Goal: Information Seeking & Learning: Learn about a topic

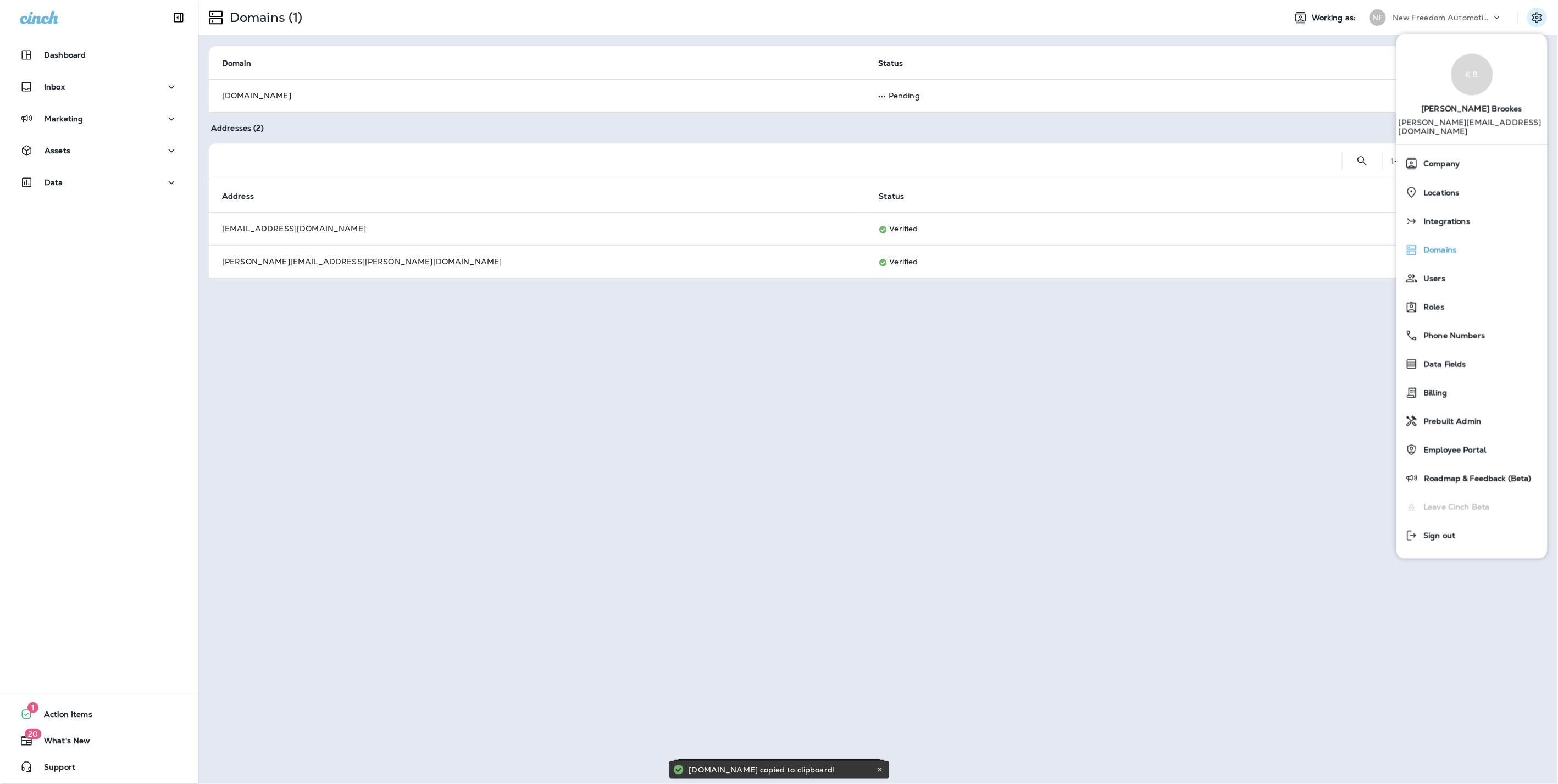
click at [1428, 245] on span "Domains" at bounding box center [1438, 250] width 38 height 9
click at [979, 328] on div "Domains (1) Working as: NF New Freedom Automotive dba Grease Monkey 1144 Domain…" at bounding box center [878, 392] width 1361 height 784
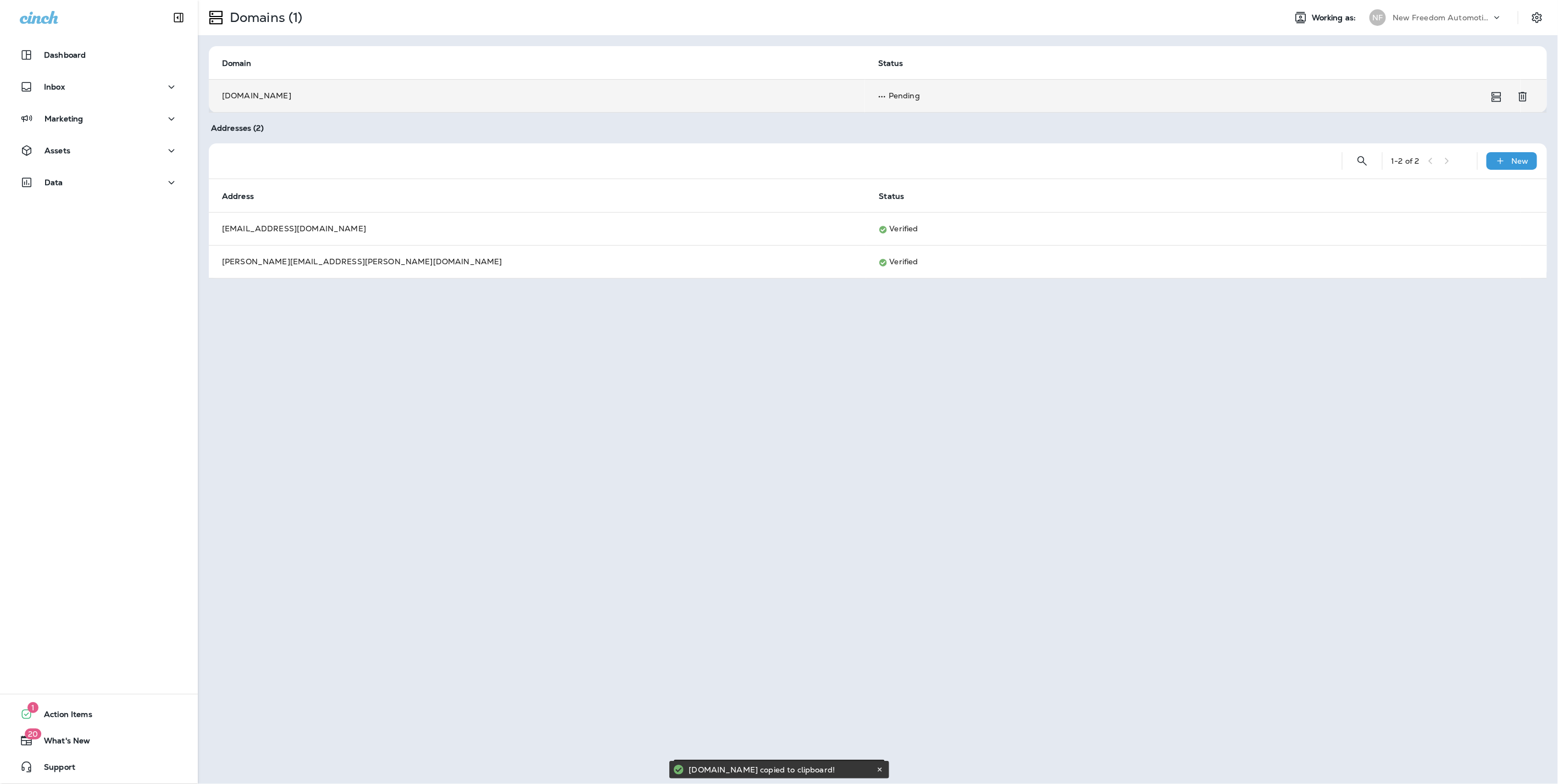
click at [926, 88] on td "Pending" at bounding box center [1193, 95] width 655 height 33
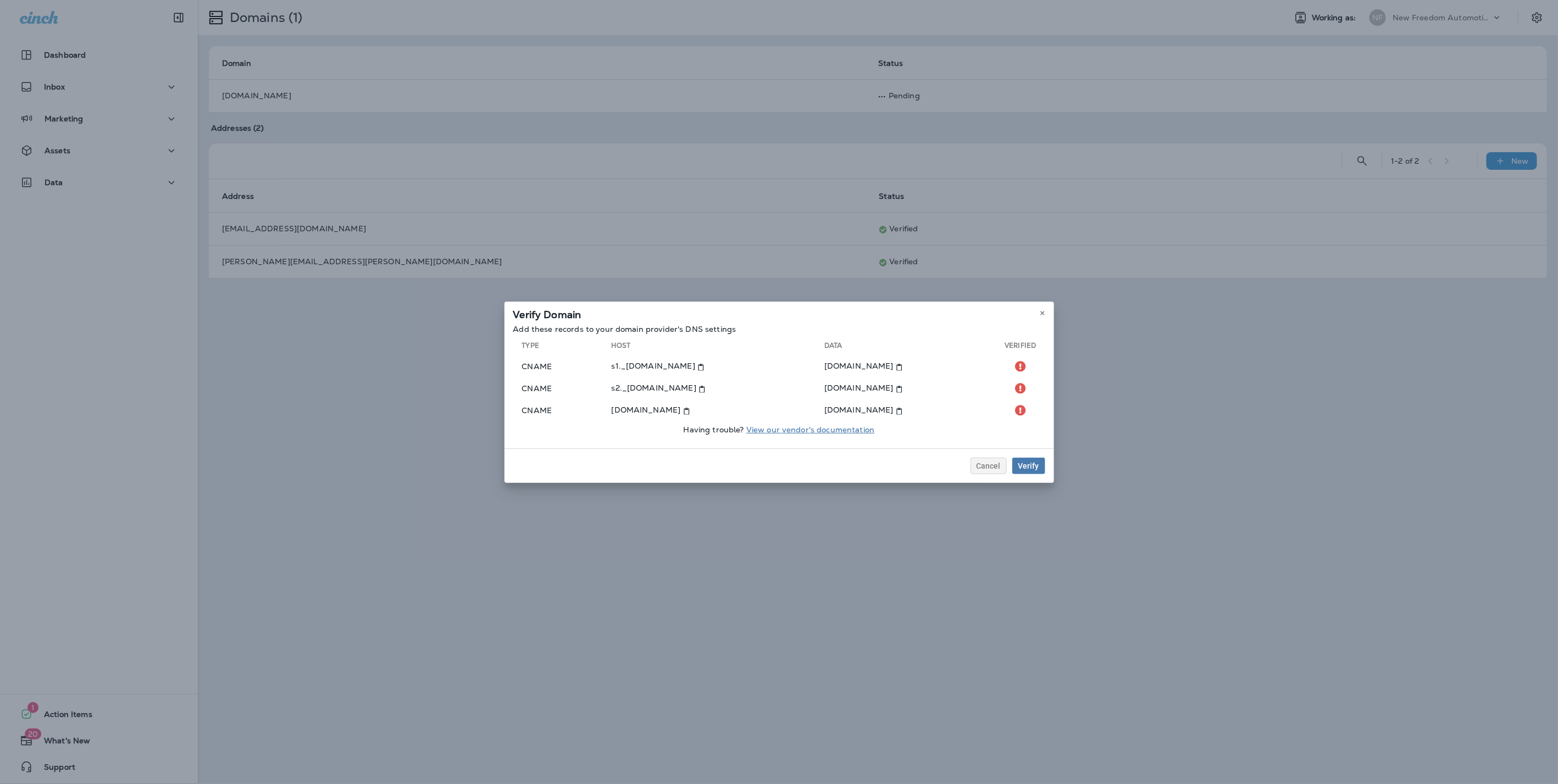
click at [836, 427] on link "View our vendor's documentation" at bounding box center [810, 430] width 128 height 10
click at [1045, 314] on icon at bounding box center [1042, 313] width 7 height 7
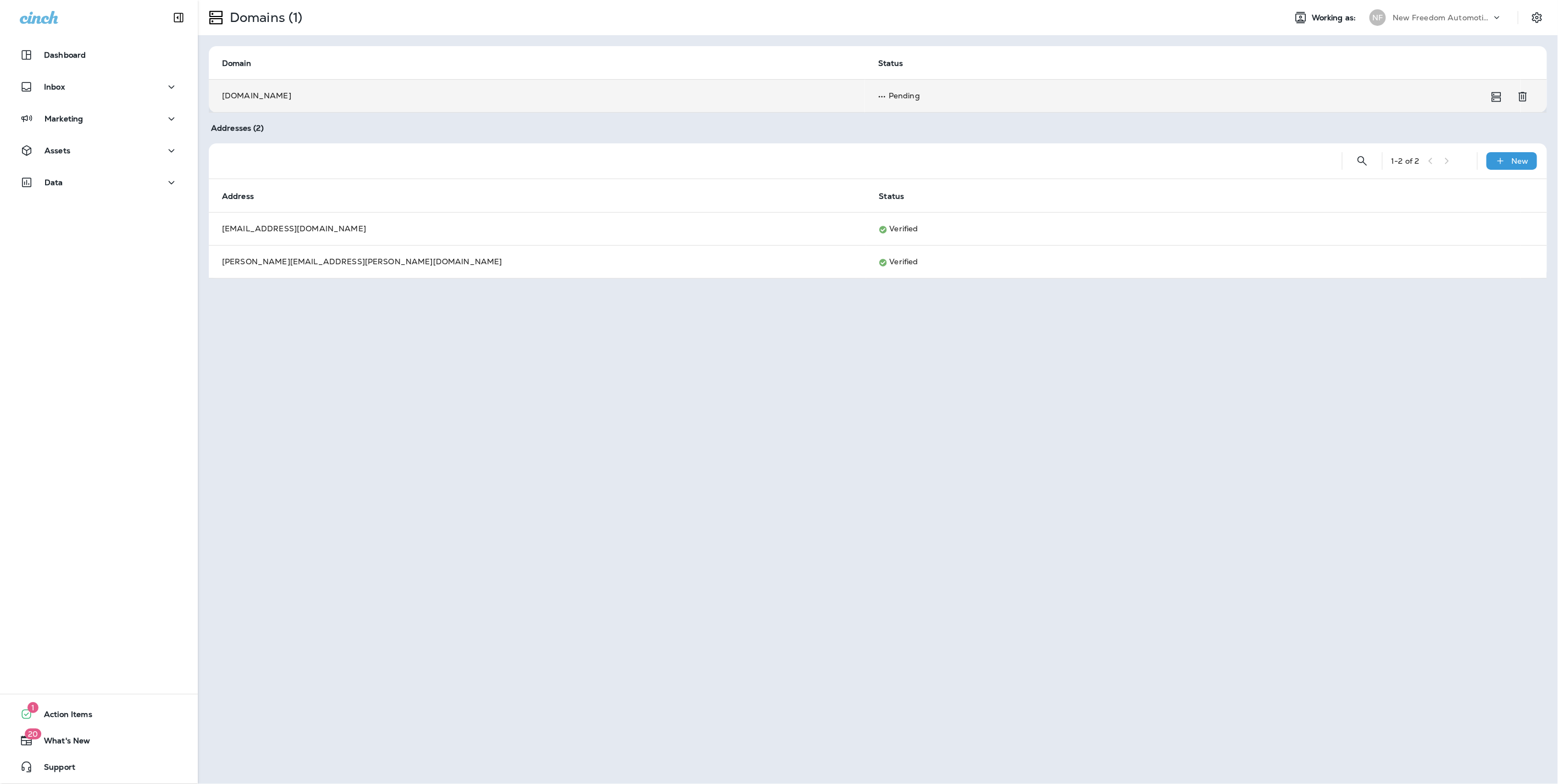
click at [920, 92] on td "Pending" at bounding box center [1193, 95] width 655 height 33
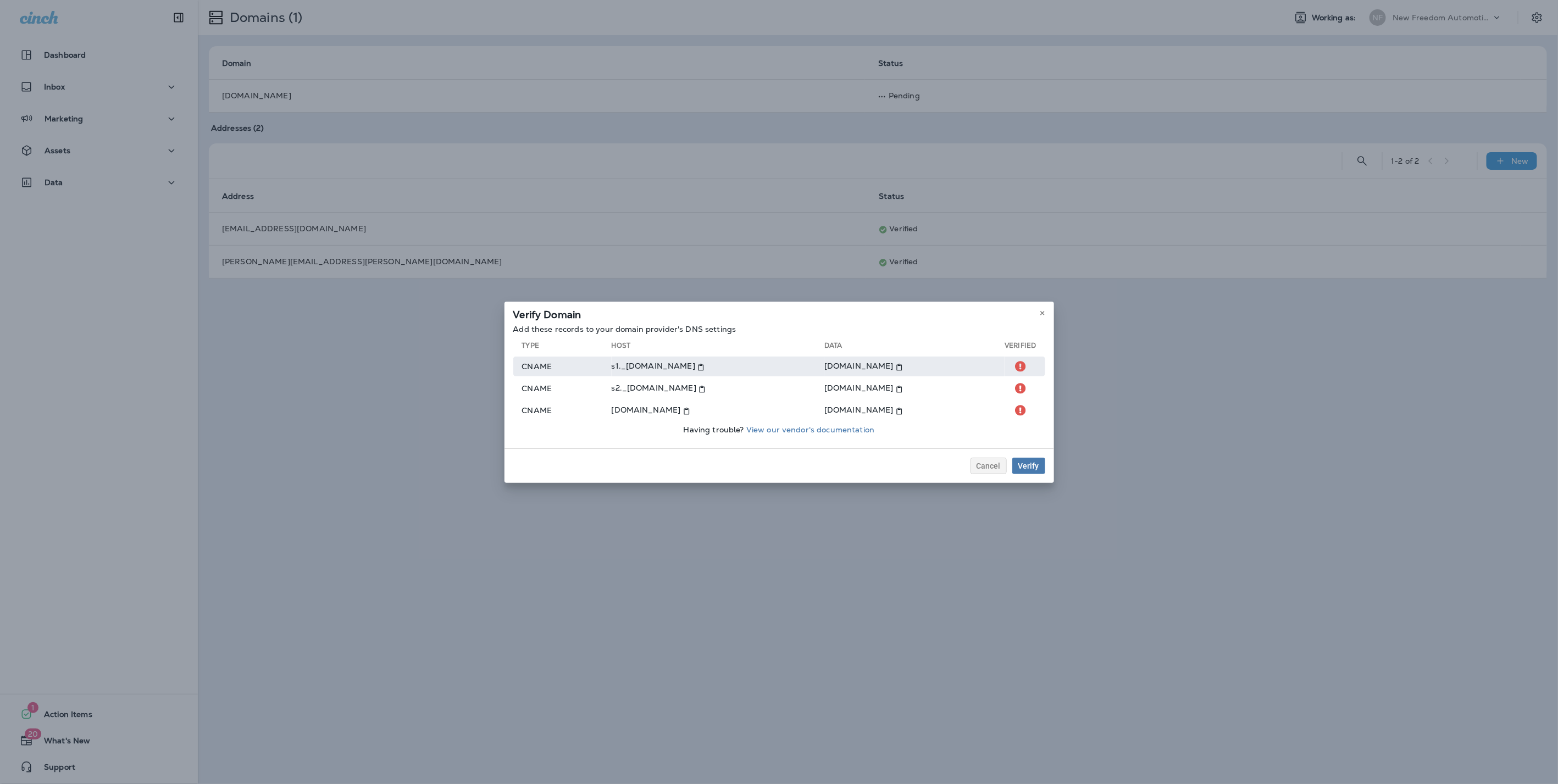
click at [1021, 363] on use at bounding box center [1021, 367] width 11 height 11
click at [1036, 466] on div "Verify" at bounding box center [1028, 466] width 21 height 8
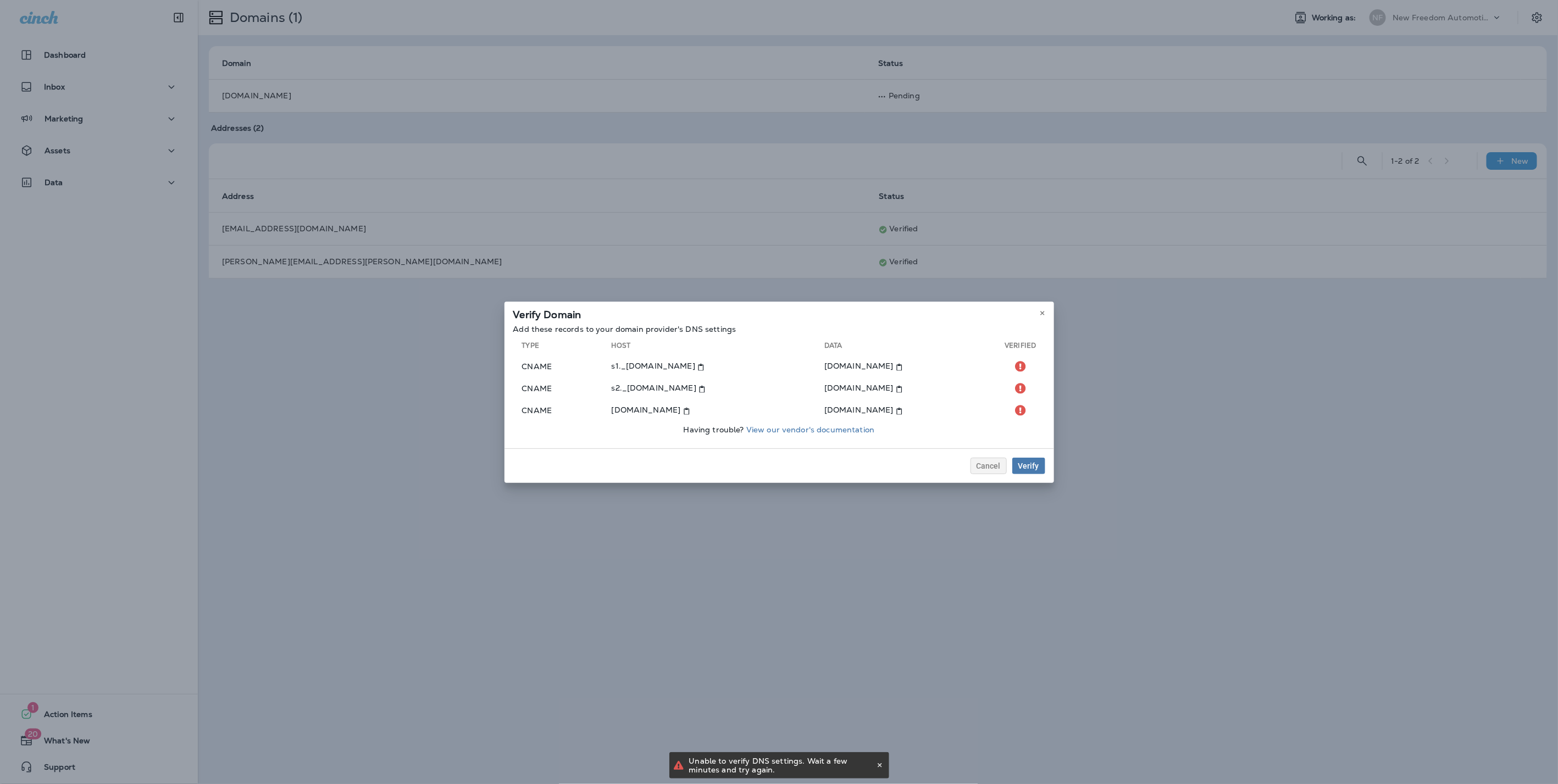
click at [695, 766] on div "Unable to verify DNS settings. Wait a few minutes and try again." at bounding box center [781, 765] width 185 height 26
click at [999, 592] on div "Verify Domain Add these records to your domain provider's DNS settings Type Hos…" at bounding box center [779, 392] width 1558 height 784
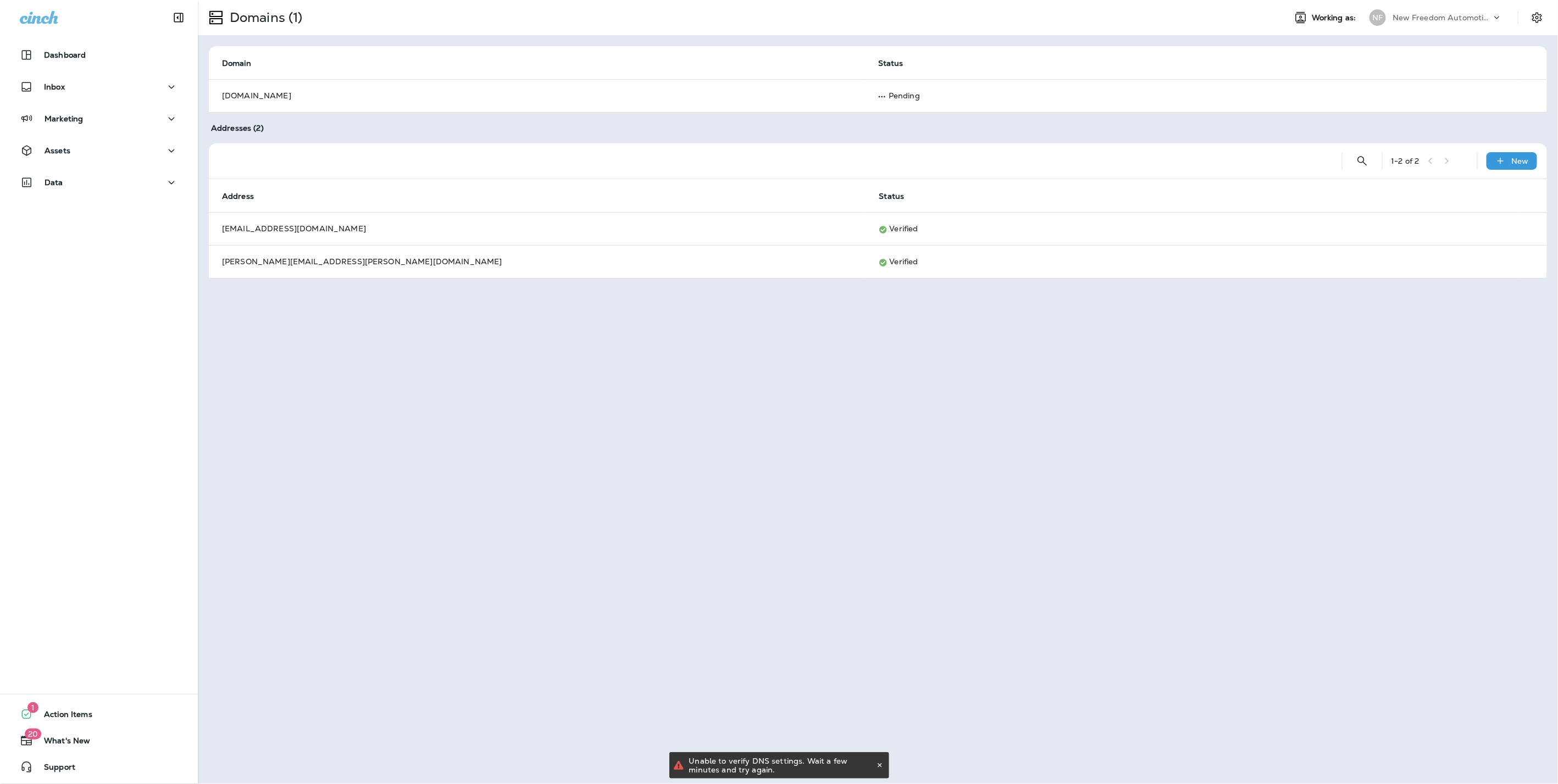
click at [999, 592] on div "Domains (1) Working as: NF New Freedom Automotive dba Grease Monkey 1144 Domain…" at bounding box center [878, 392] width 1361 height 784
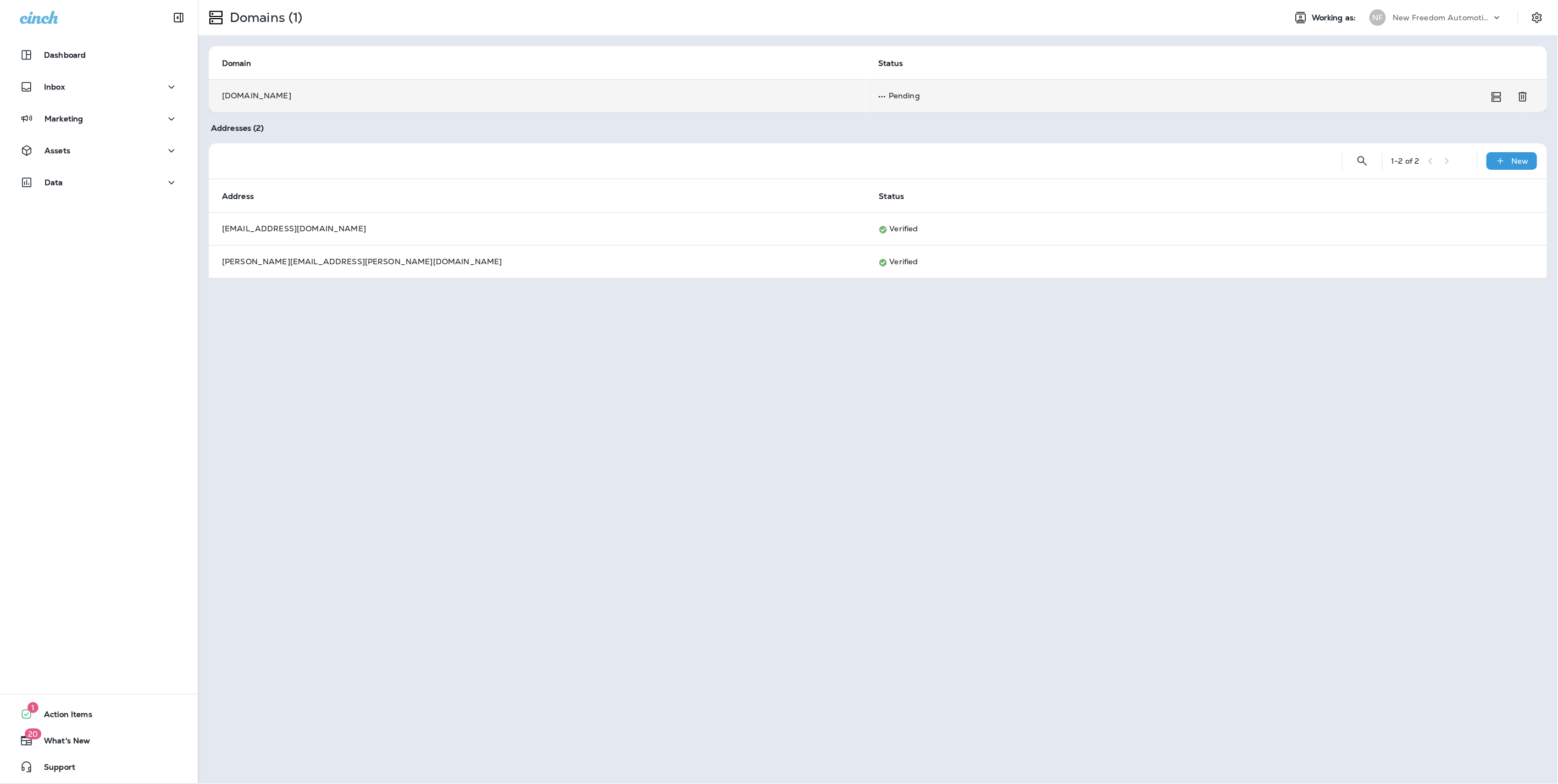
click at [513, 81] on td "greasemonkeydrip.com" at bounding box center [536, 95] width 656 height 33
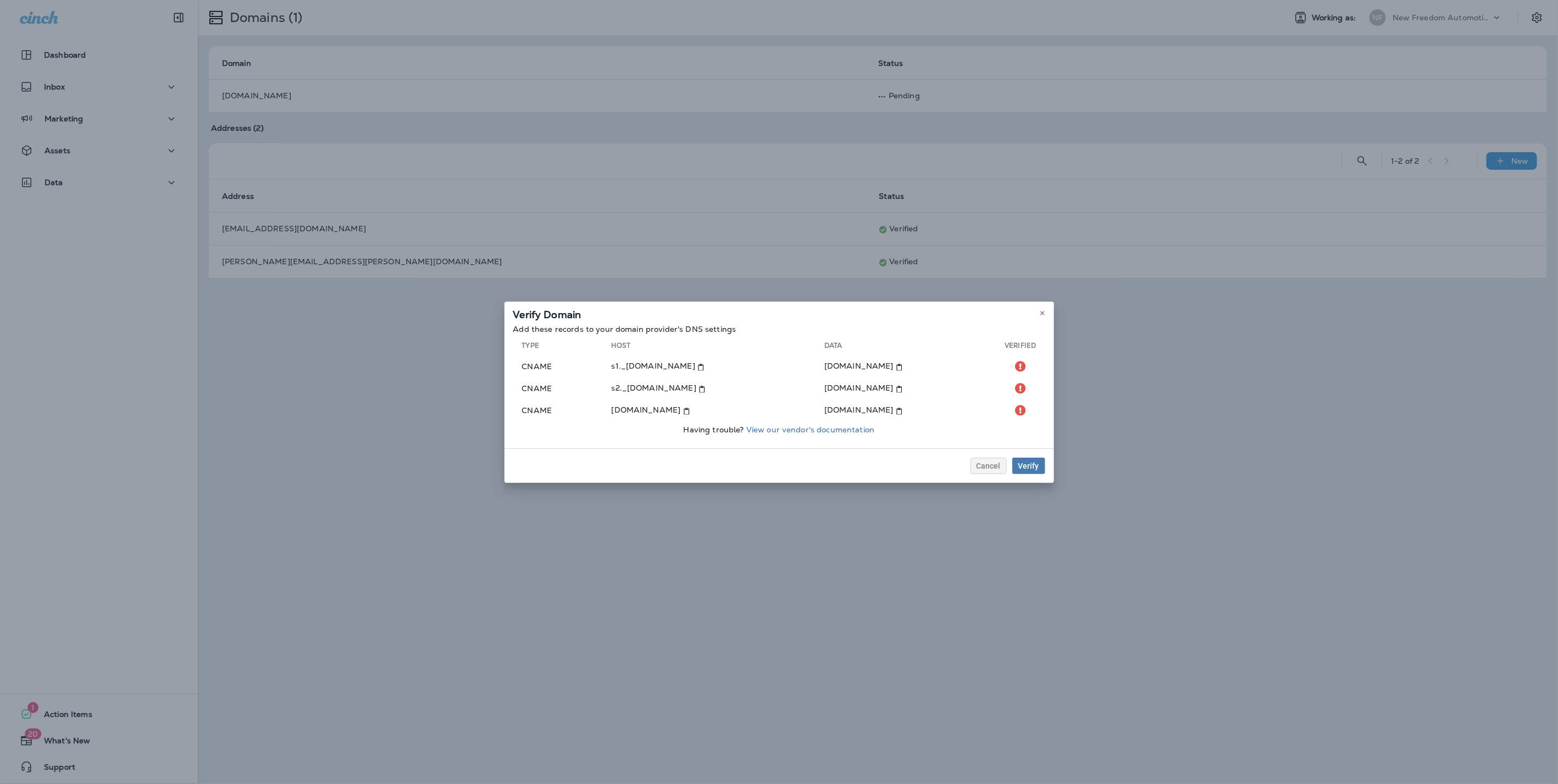
click at [1124, 312] on div "Verify Domain Add these records to your domain provider's DNS settings Type Hos…" at bounding box center [779, 392] width 1558 height 784
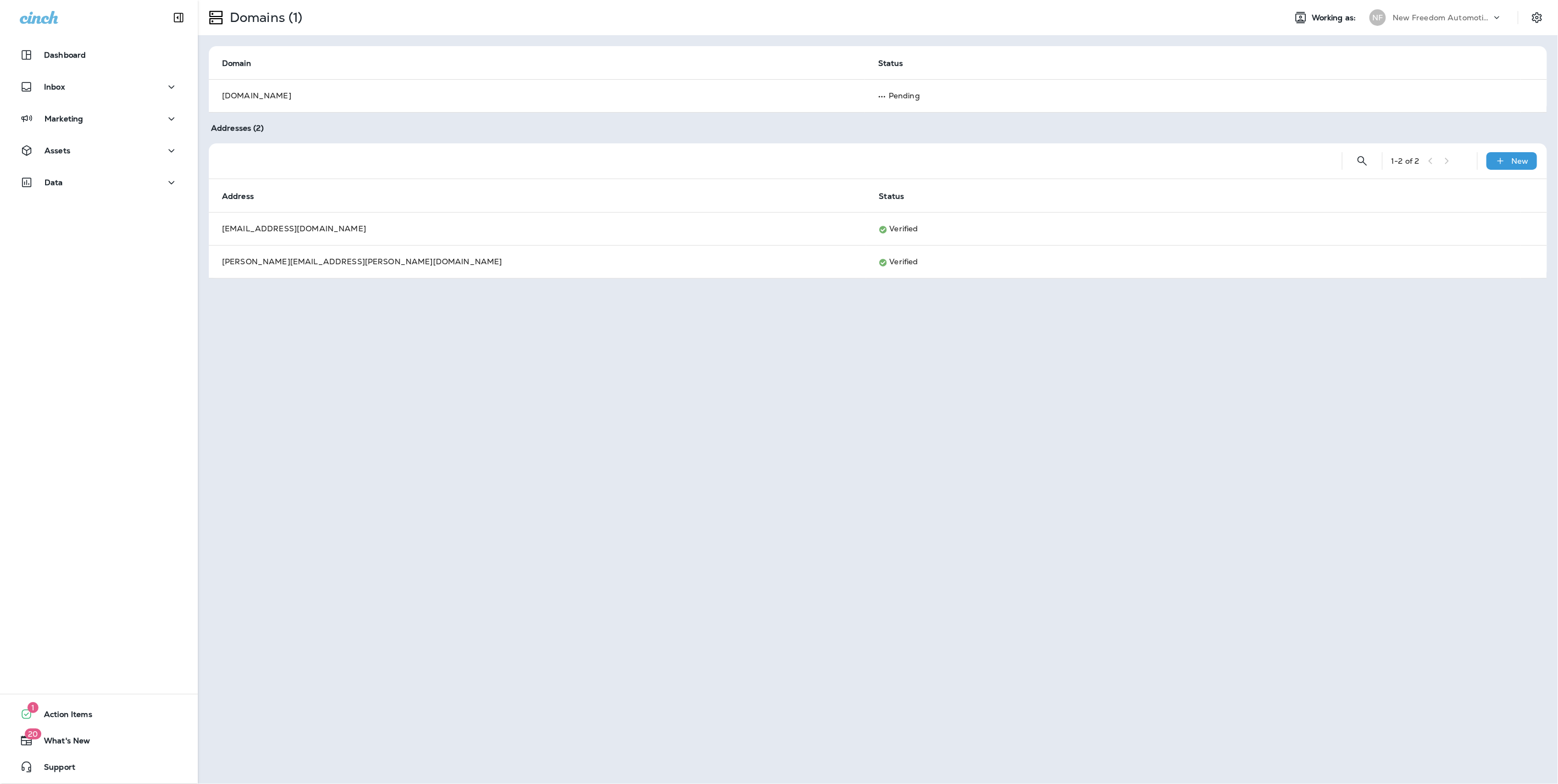
click at [1413, 15] on p "New Freedom Automotive dba Grease Monkey 1144" at bounding box center [1442, 17] width 99 height 8
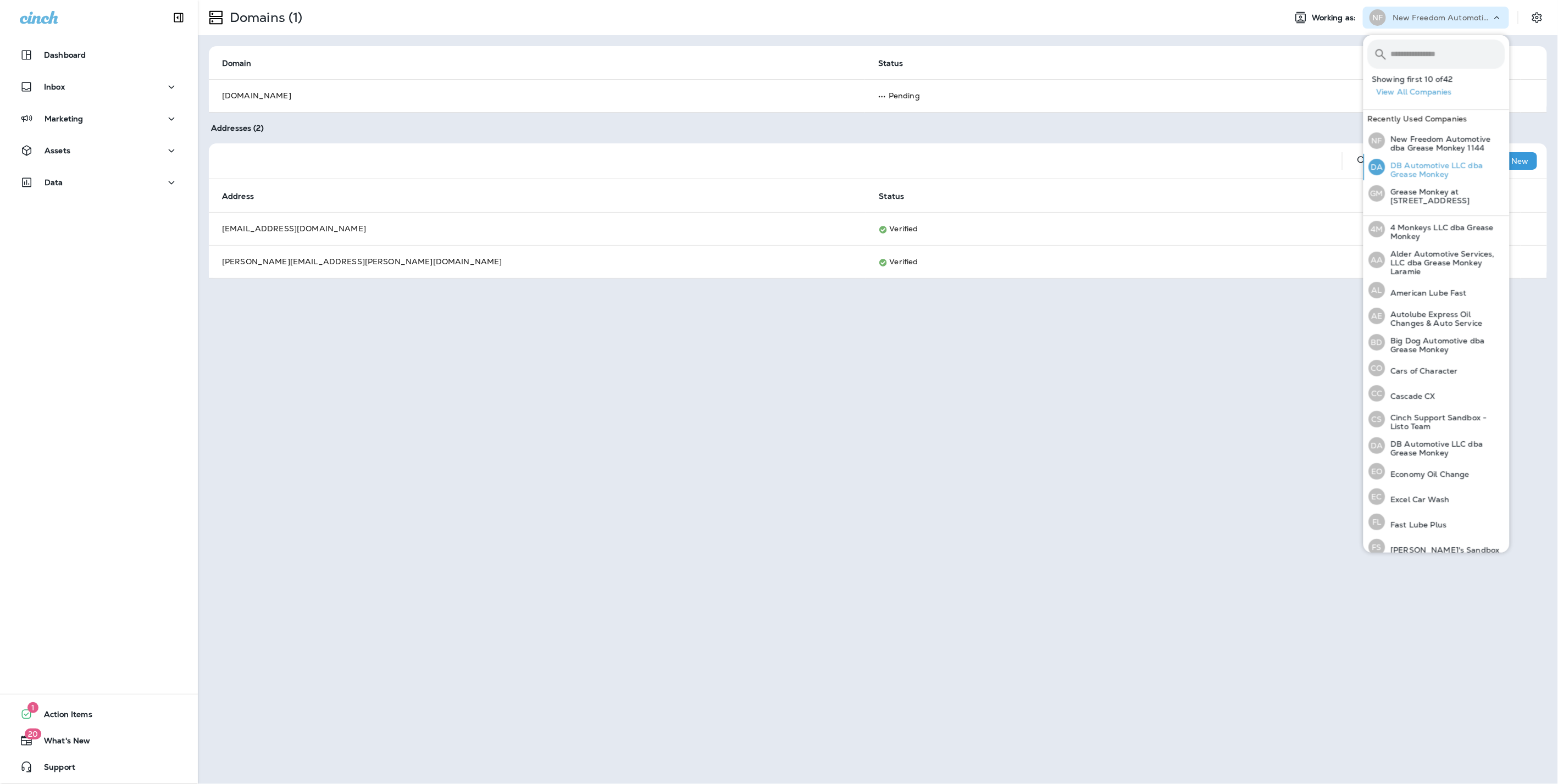
click at [1414, 175] on p "DB Automotive LLC dba Grease Monkey" at bounding box center [1445, 170] width 120 height 18
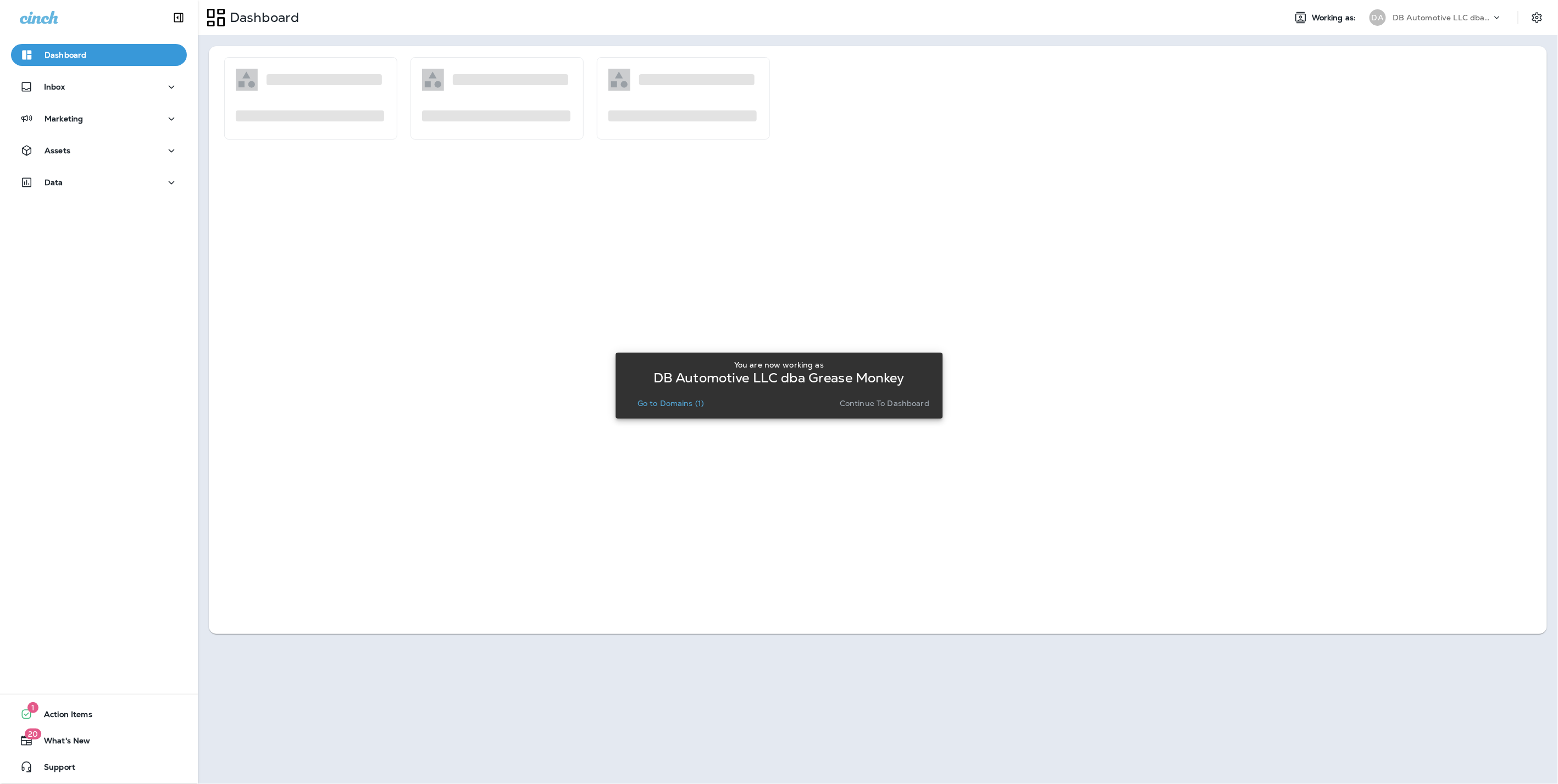
click at [913, 397] on button "Continue to Dashboard" at bounding box center [885, 404] width 98 height 15
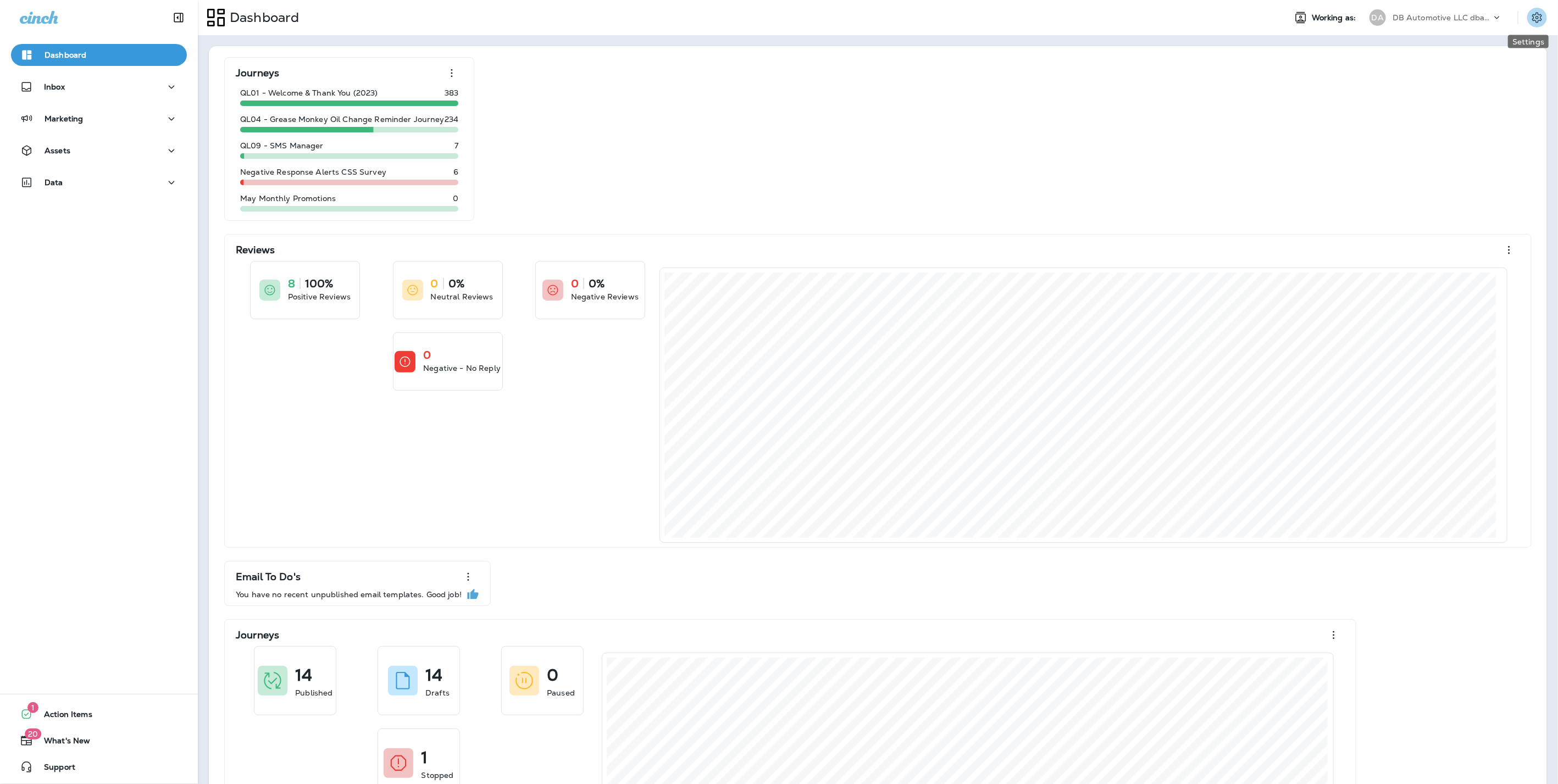
click at [1531, 18] on icon "Settings" at bounding box center [1537, 17] width 13 height 13
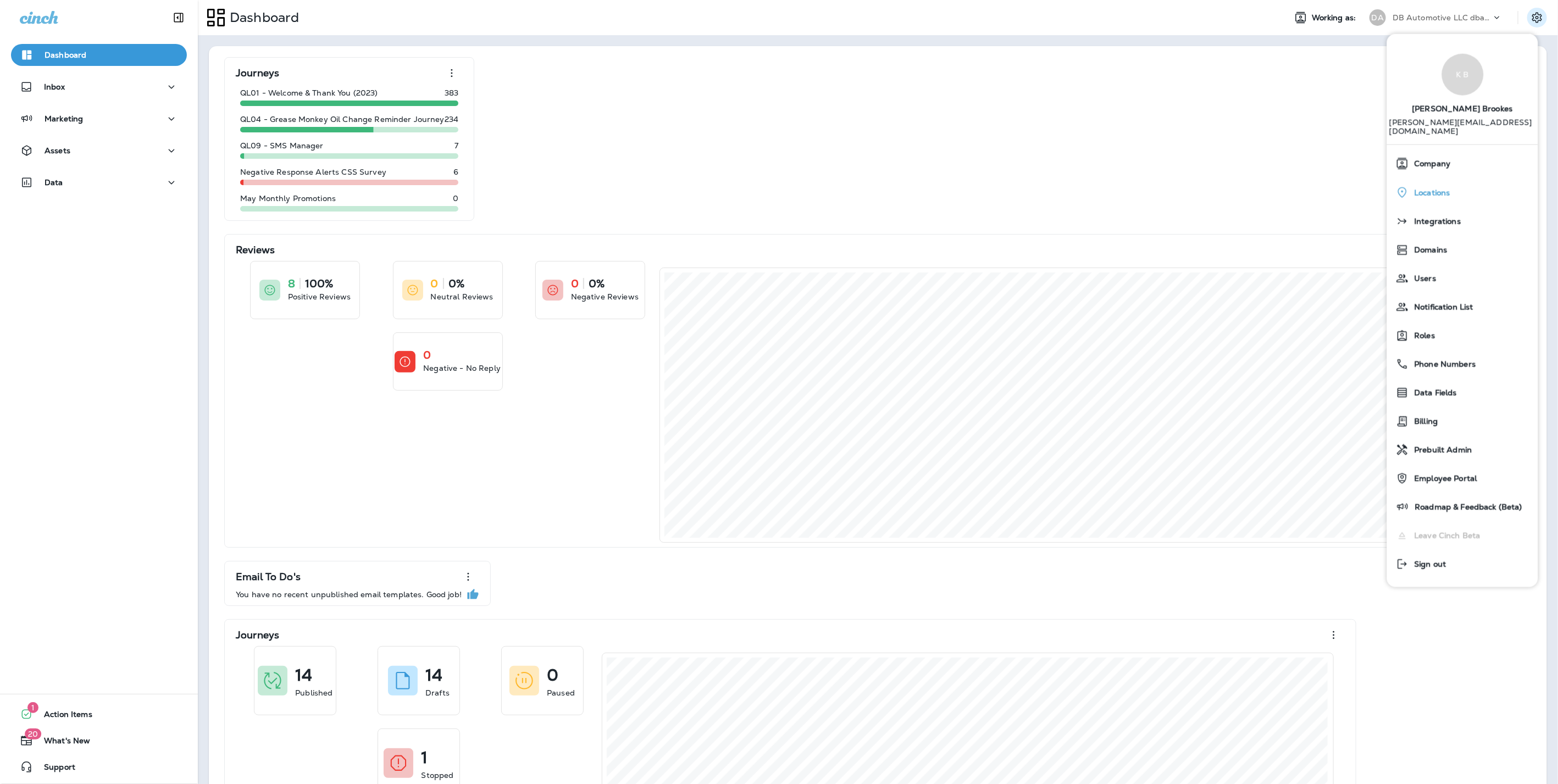
click at [1445, 189] on span "Locations" at bounding box center [1430, 193] width 41 height 9
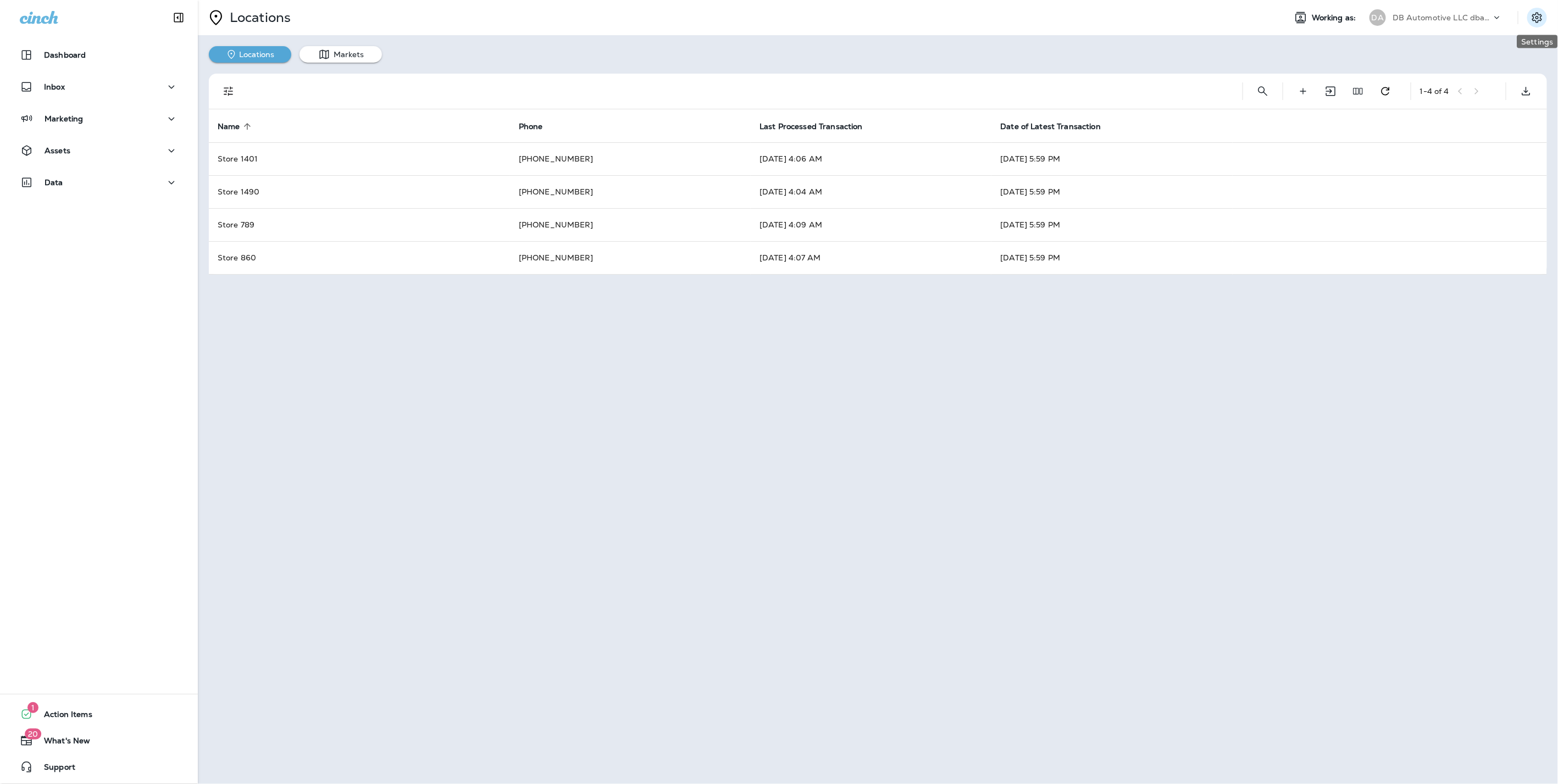
click at [1540, 12] on icon "Settings" at bounding box center [1537, 17] width 13 height 13
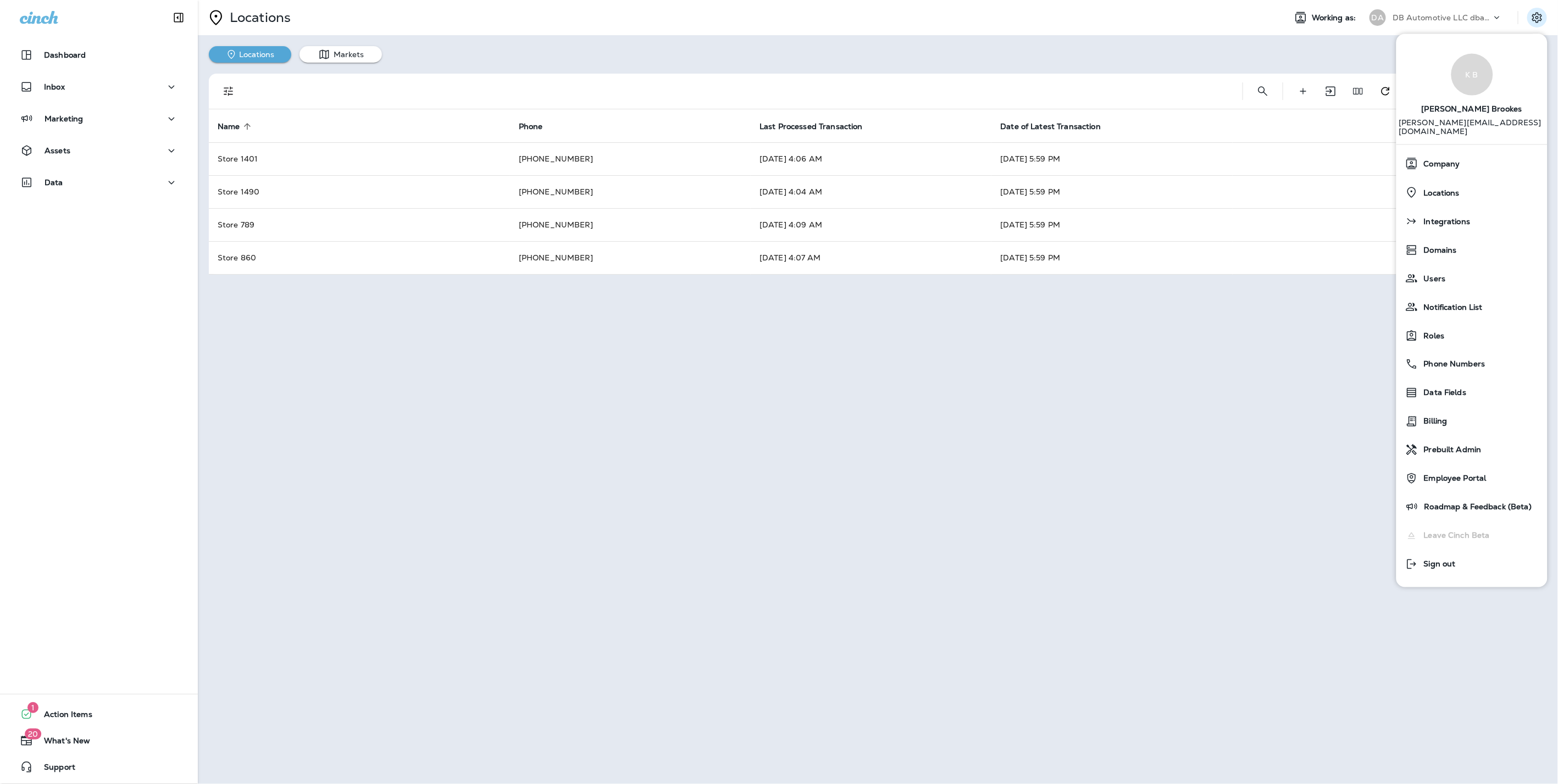
click at [1159, 53] on div "Locations Markets" at bounding box center [878, 49] width 1361 height 28
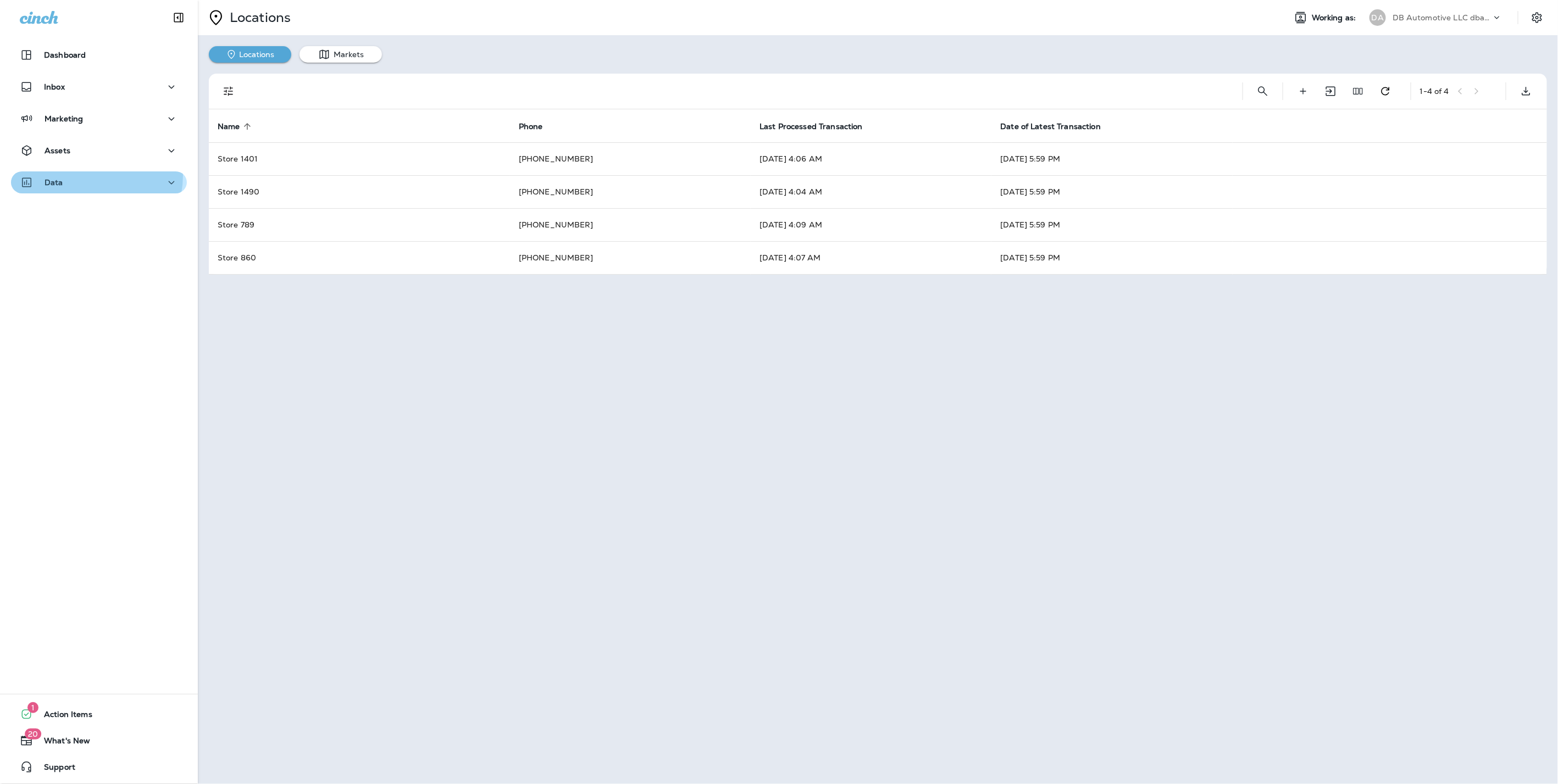
click at [82, 176] on div "Data" at bounding box center [99, 183] width 158 height 14
click at [84, 266] on p "Transactions" at bounding box center [71, 269] width 59 height 11
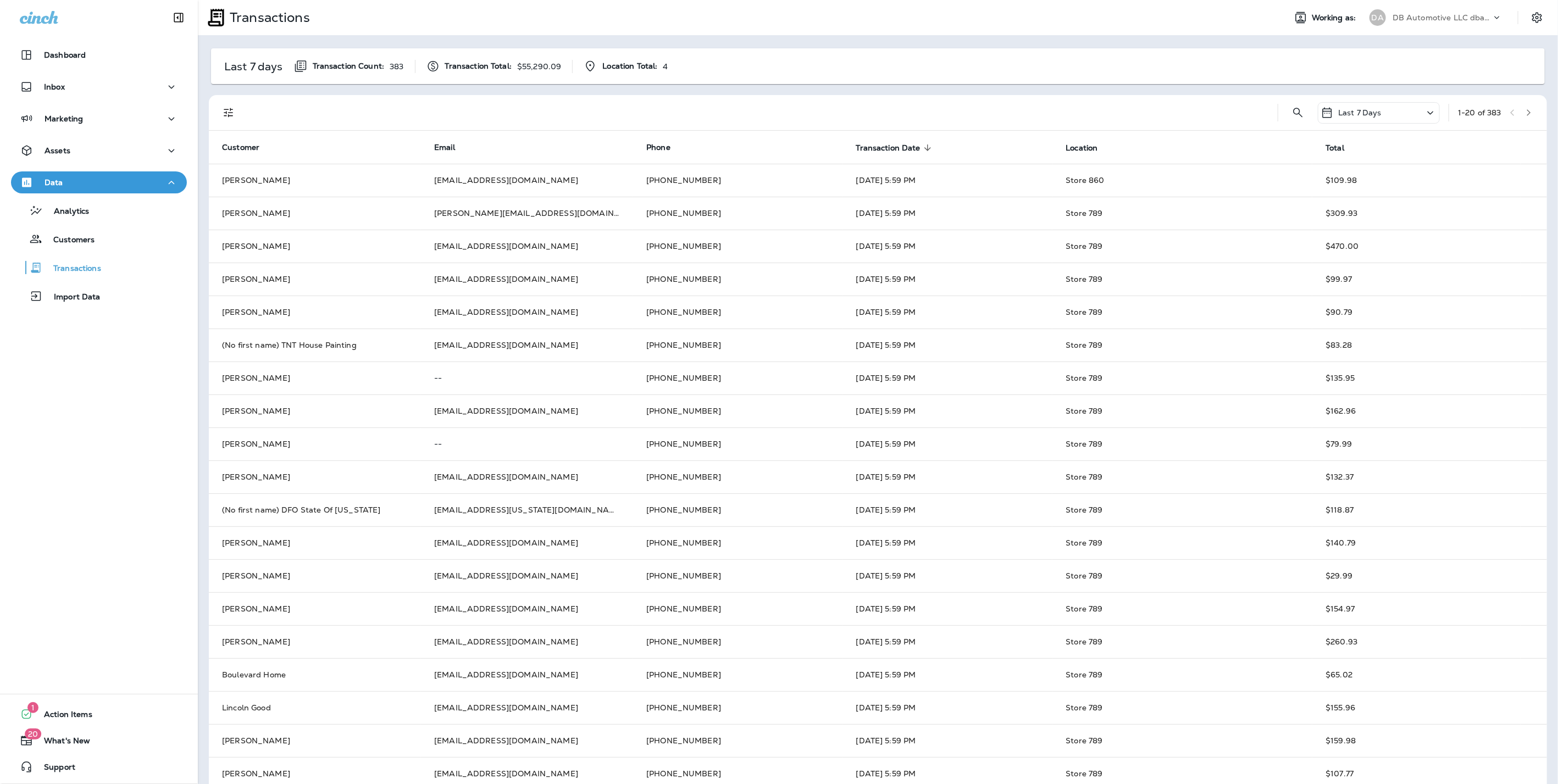
click at [1374, 114] on div "Last 7 Days" at bounding box center [1378, 113] width 122 height 21
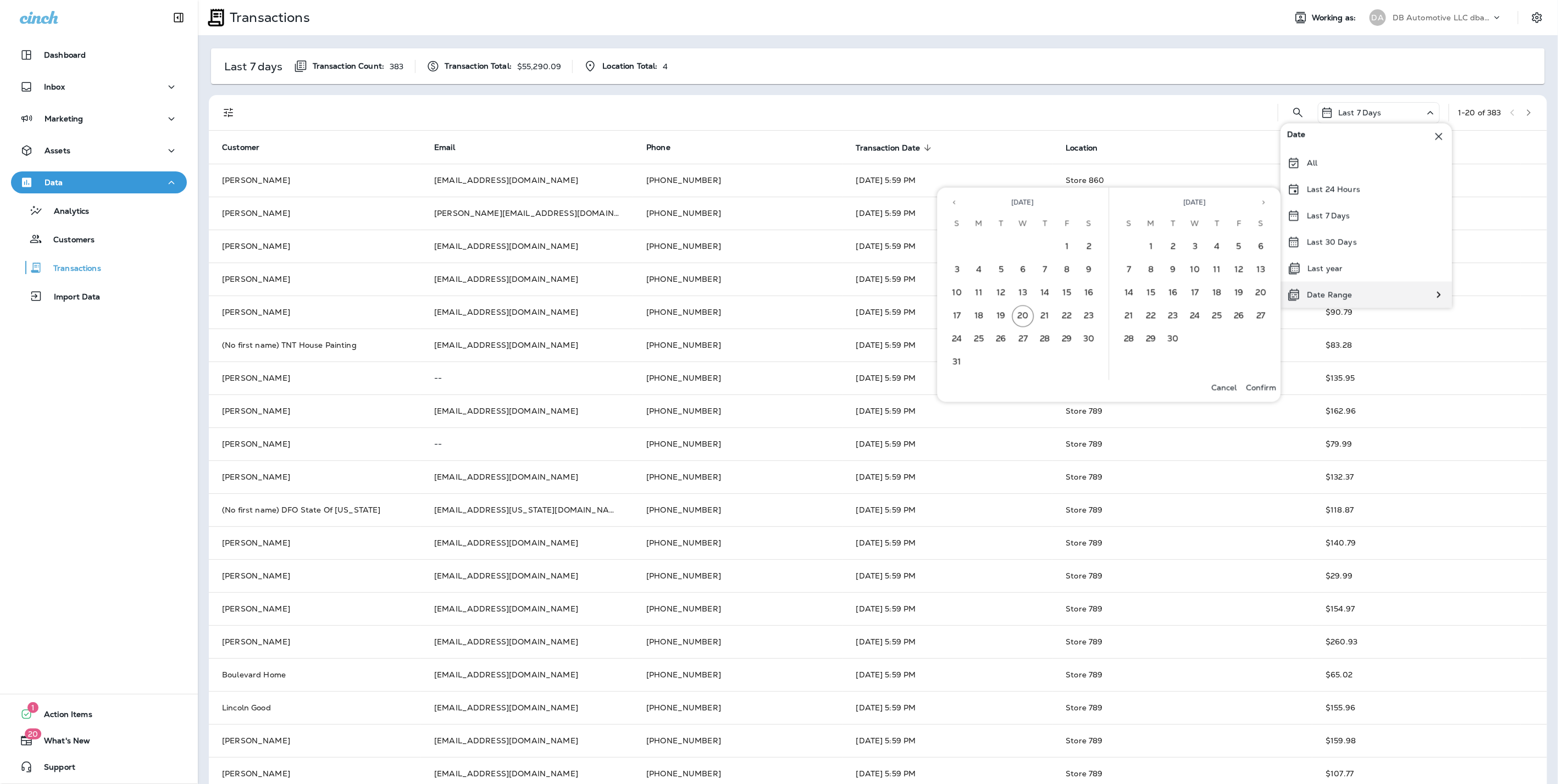
click at [1382, 299] on div "Date Range" at bounding box center [1366, 295] width 171 height 26
click at [994, 292] on button "12" at bounding box center [1002, 293] width 22 height 22
click at [1042, 290] on button "14" at bounding box center [1045, 293] width 22 height 22
click at [1261, 388] on p "Confirm" at bounding box center [1261, 387] width 30 height 8
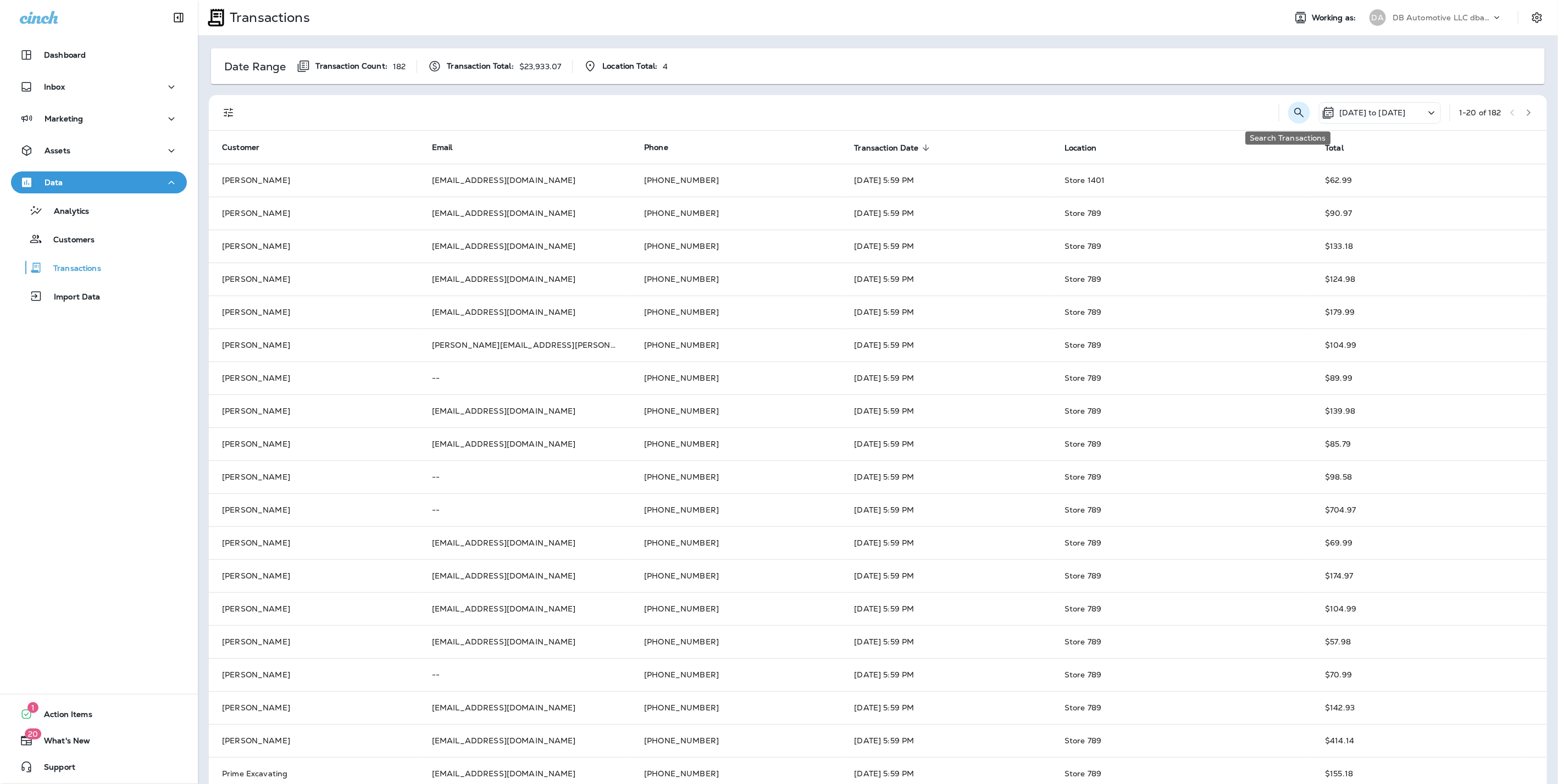
click at [1292, 114] on icon "Search Transactions" at bounding box center [1299, 112] width 13 height 13
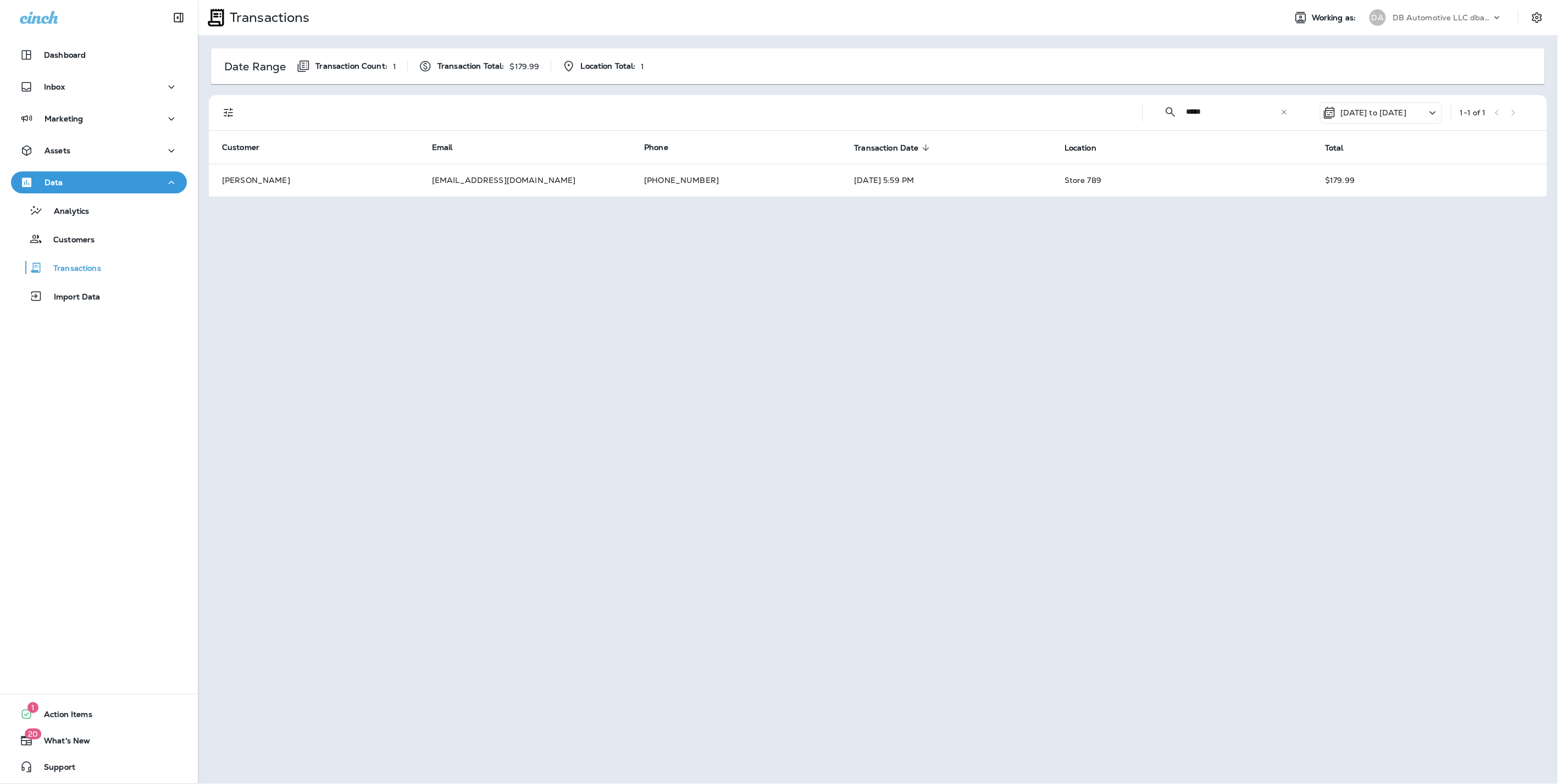
type input "*****"
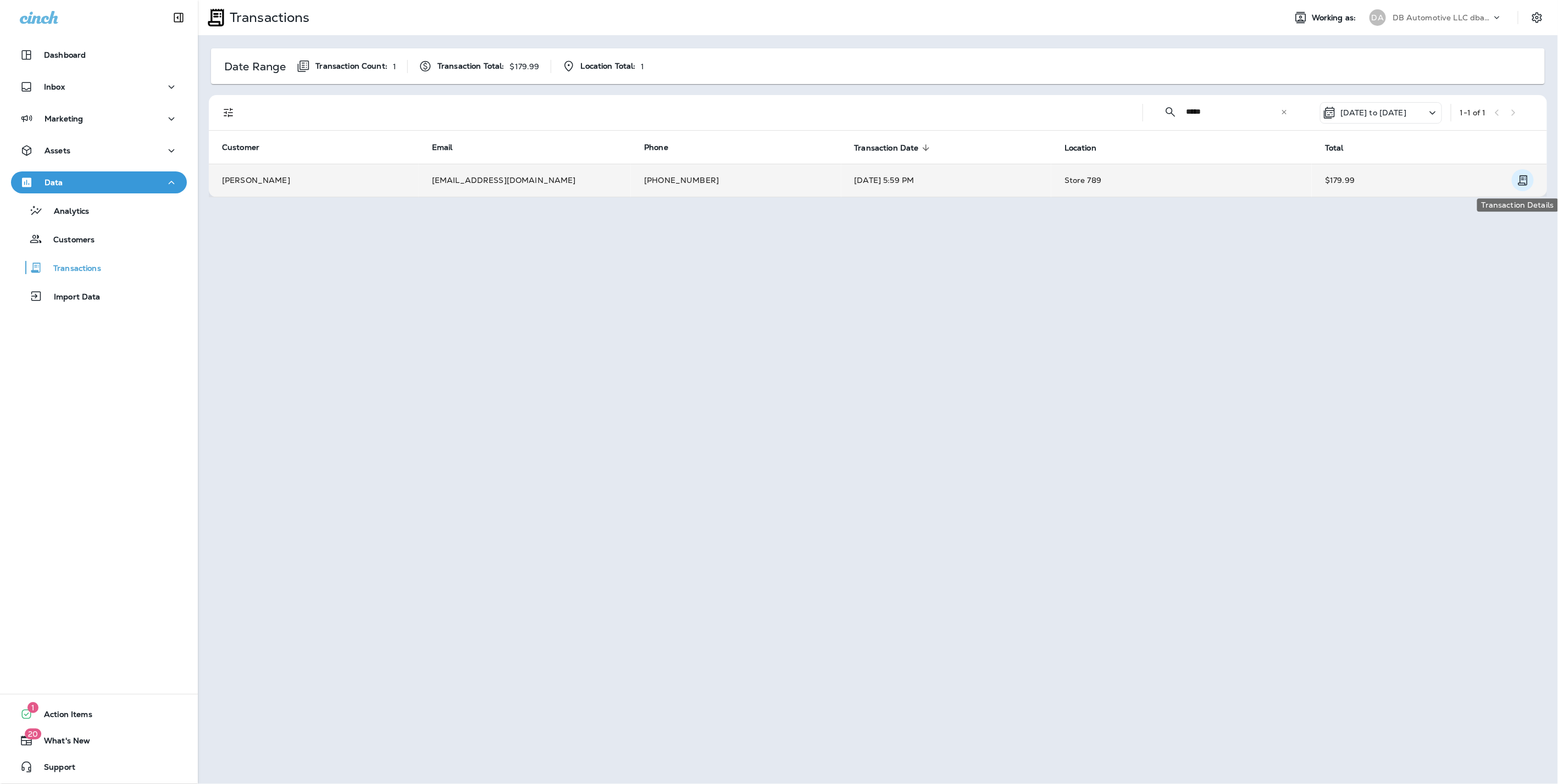
click at [1526, 181] on icon "Transaction Details" at bounding box center [1523, 180] width 13 height 13
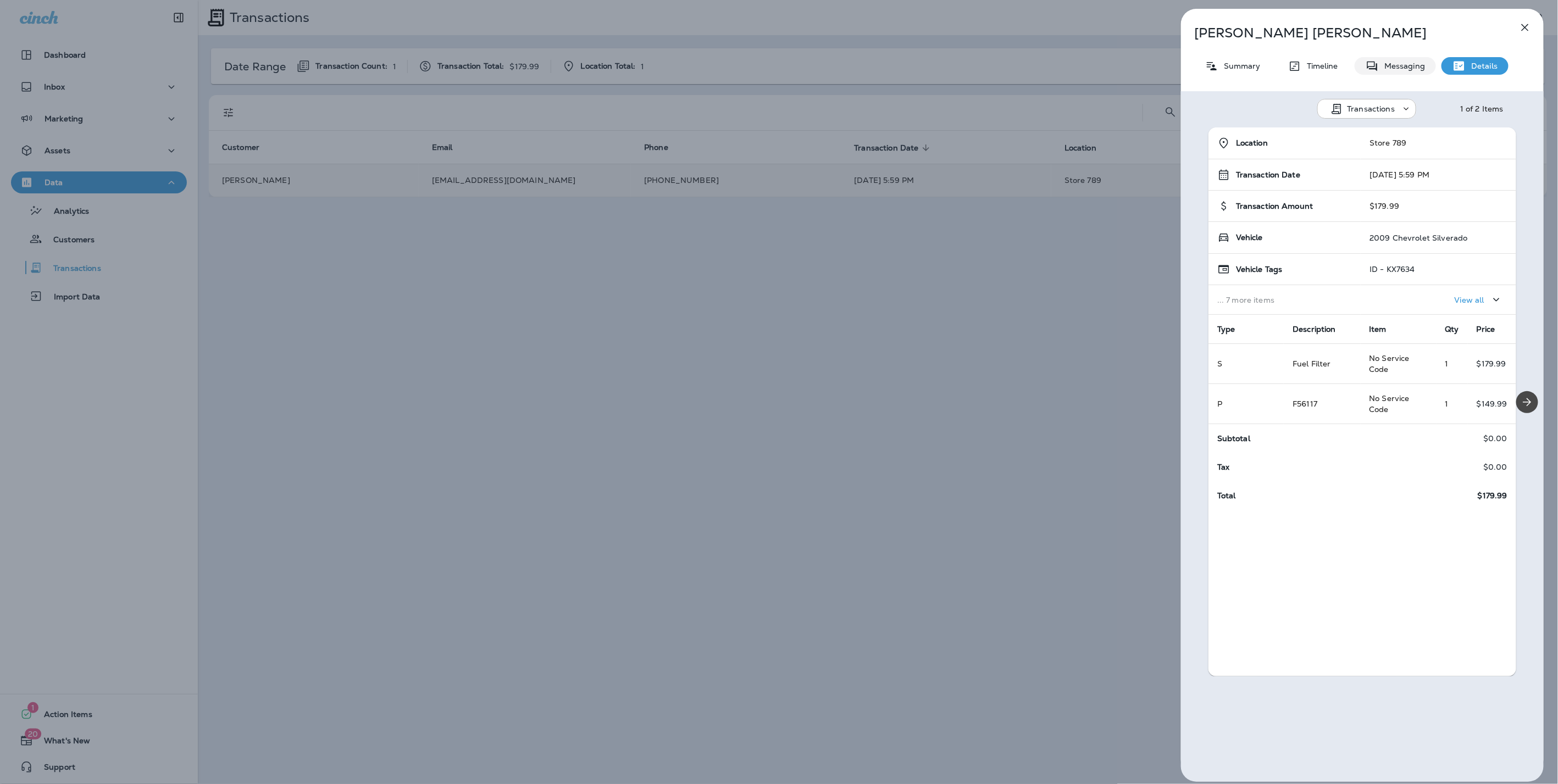
click at [1410, 63] on p "Messaging" at bounding box center [1402, 65] width 46 height 8
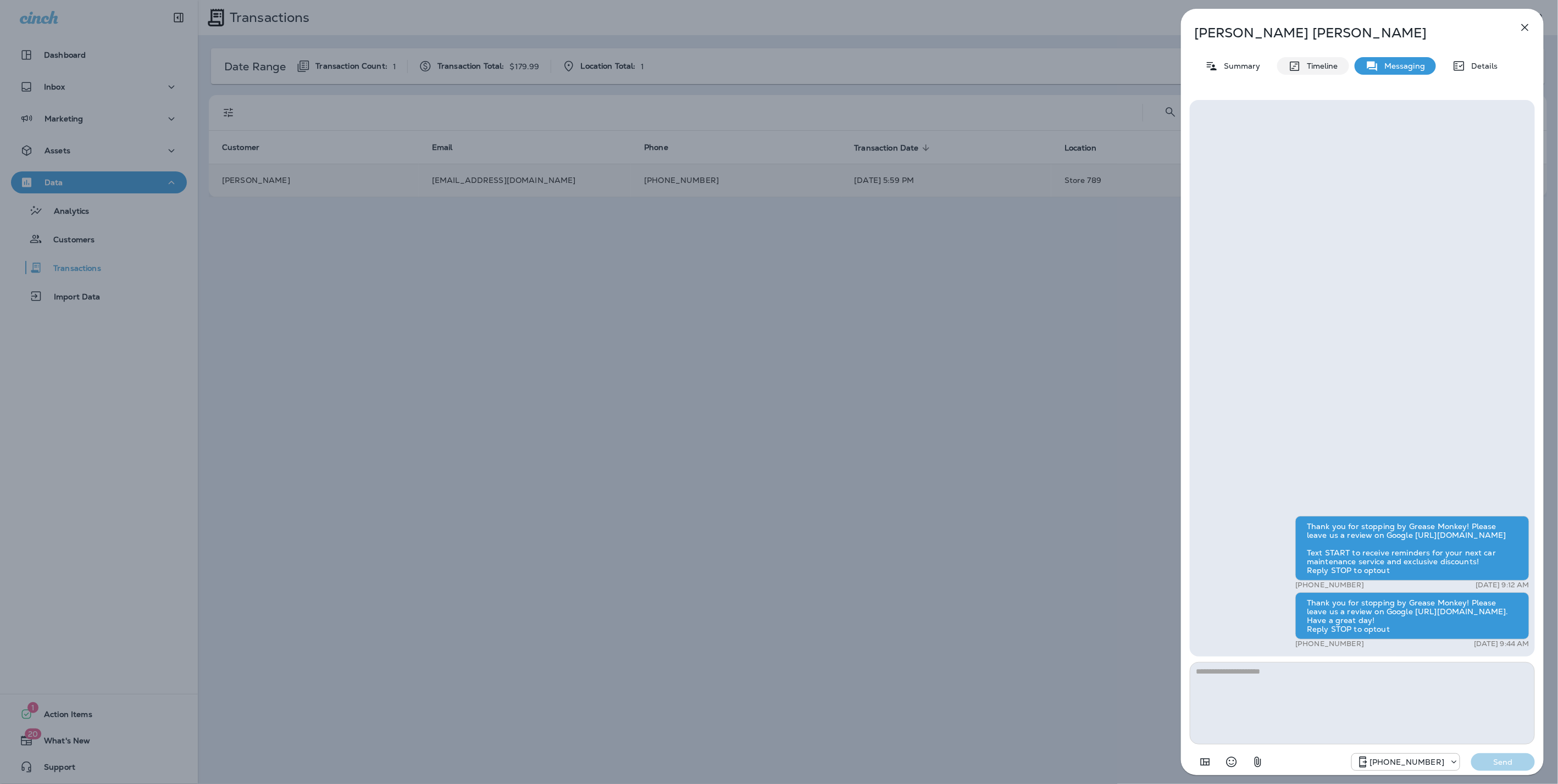
click at [1334, 71] on div "Timeline" at bounding box center [1313, 65] width 72 height 18
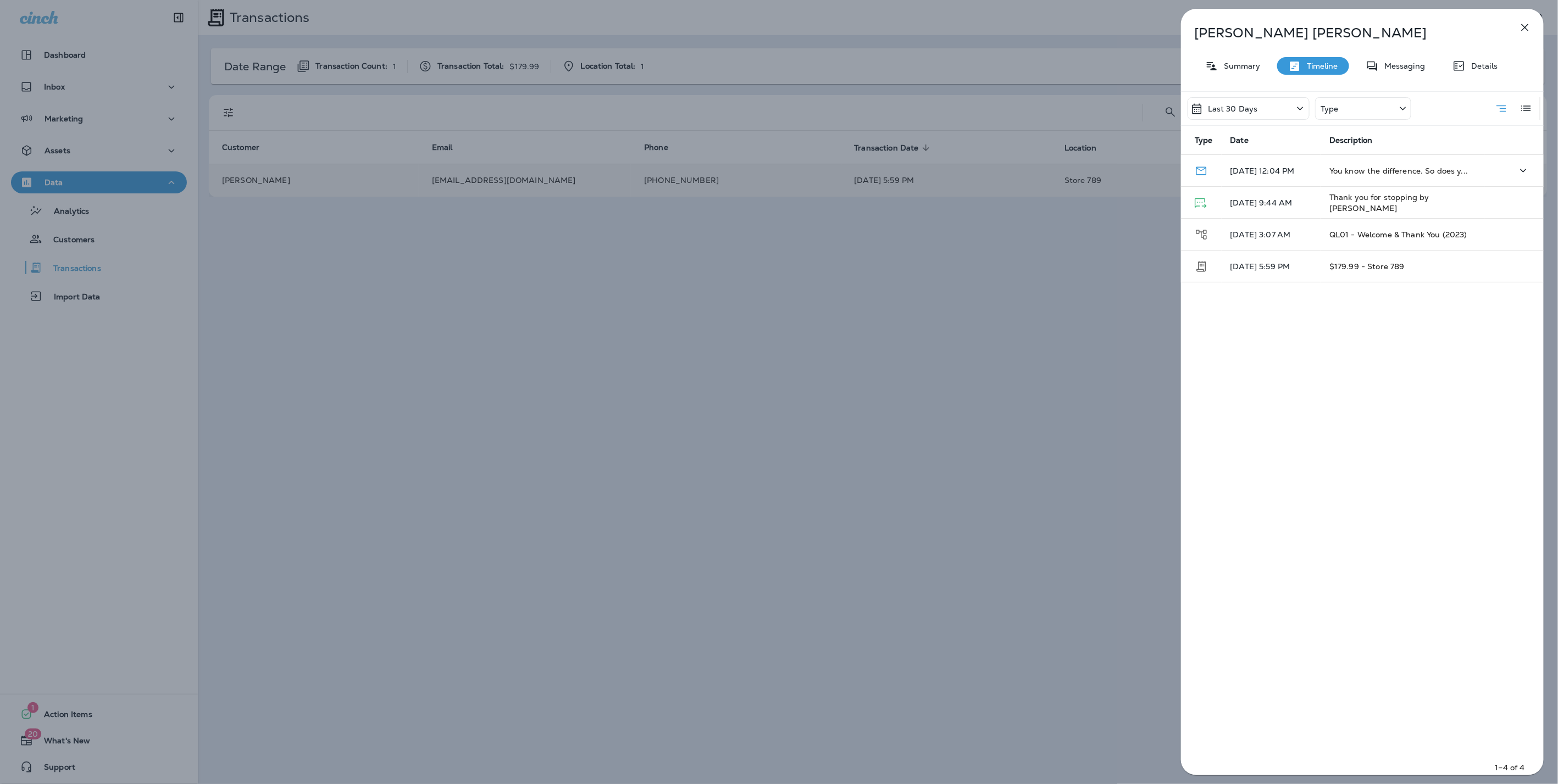
click at [1421, 170] on span "You know the difference. So does y..." at bounding box center [1398, 170] width 138 height 10
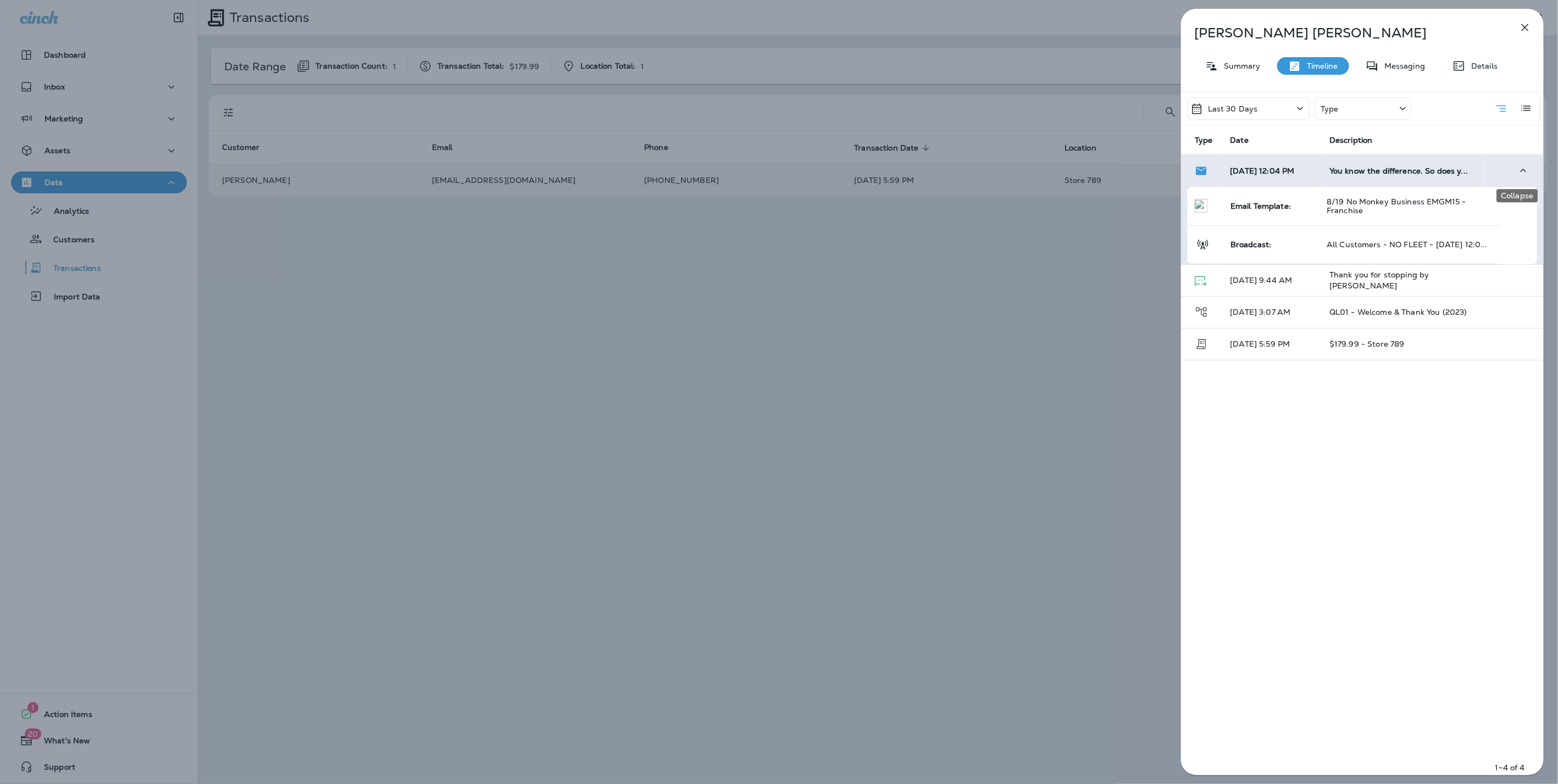
click at [1517, 166] on icon "Collapse" at bounding box center [1523, 170] width 13 height 14
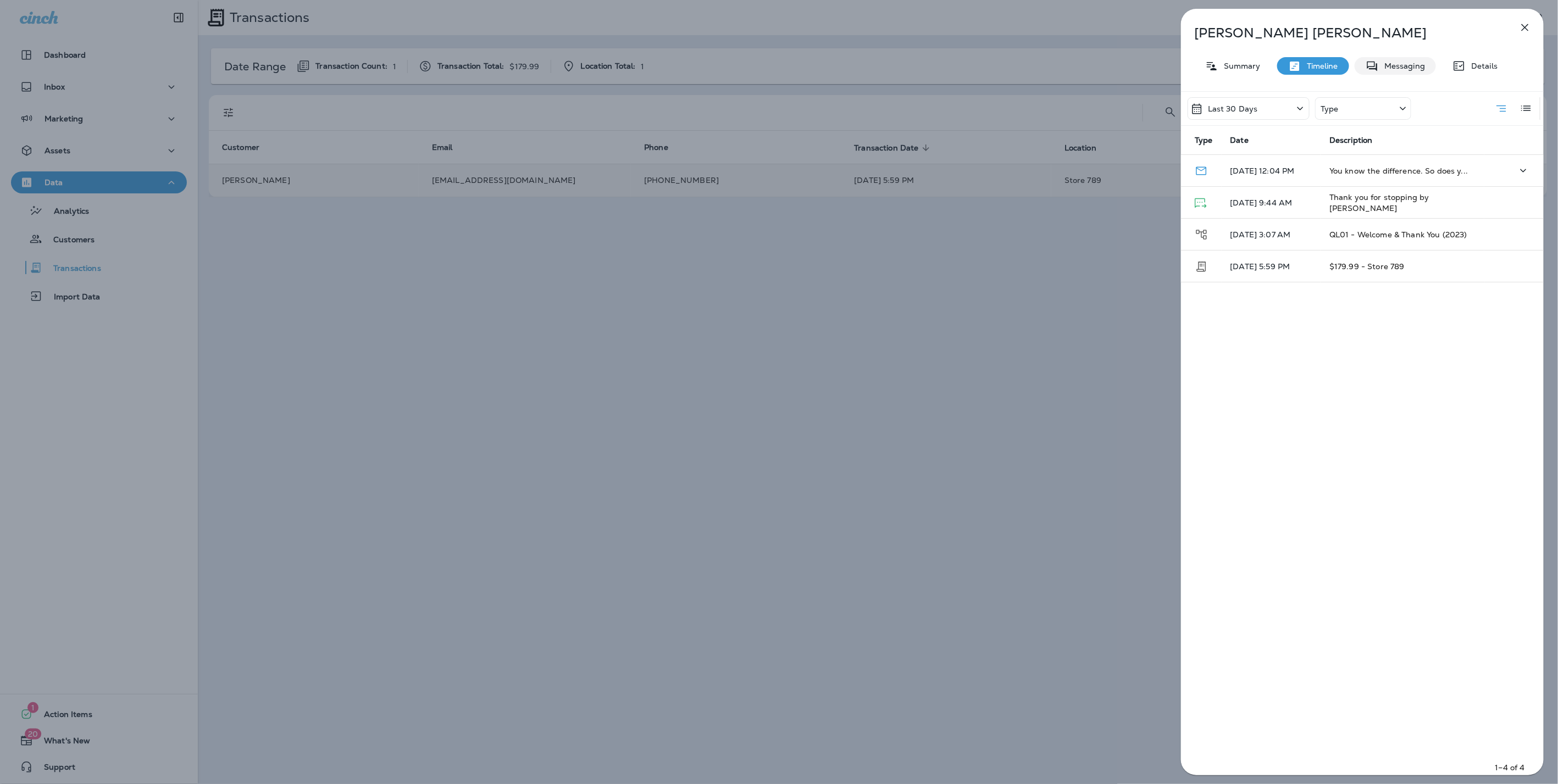
click at [1428, 66] on div "Messaging" at bounding box center [1395, 65] width 81 height 18
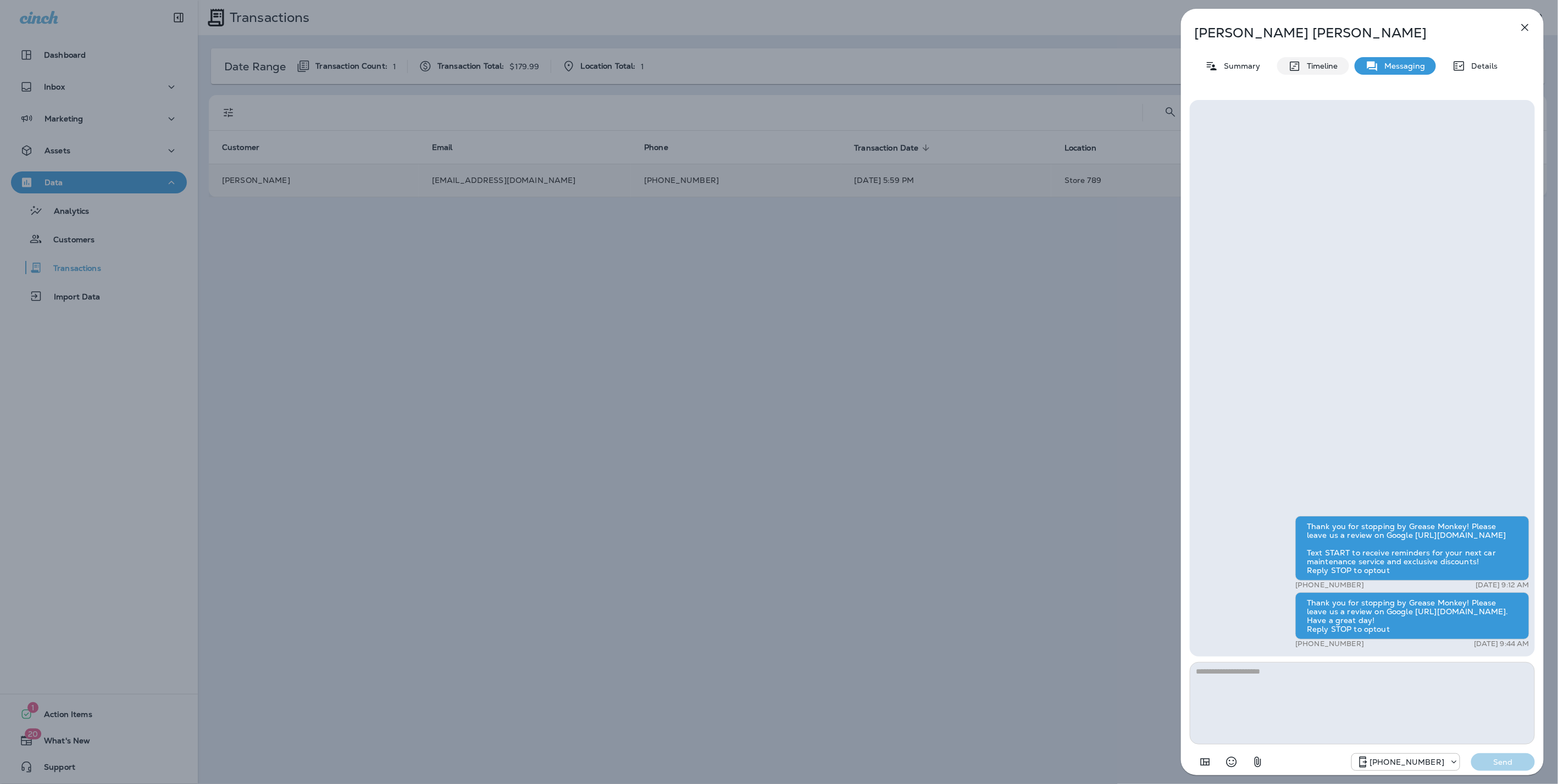
click at [1309, 63] on p "Timeline" at bounding box center [1320, 65] width 37 height 8
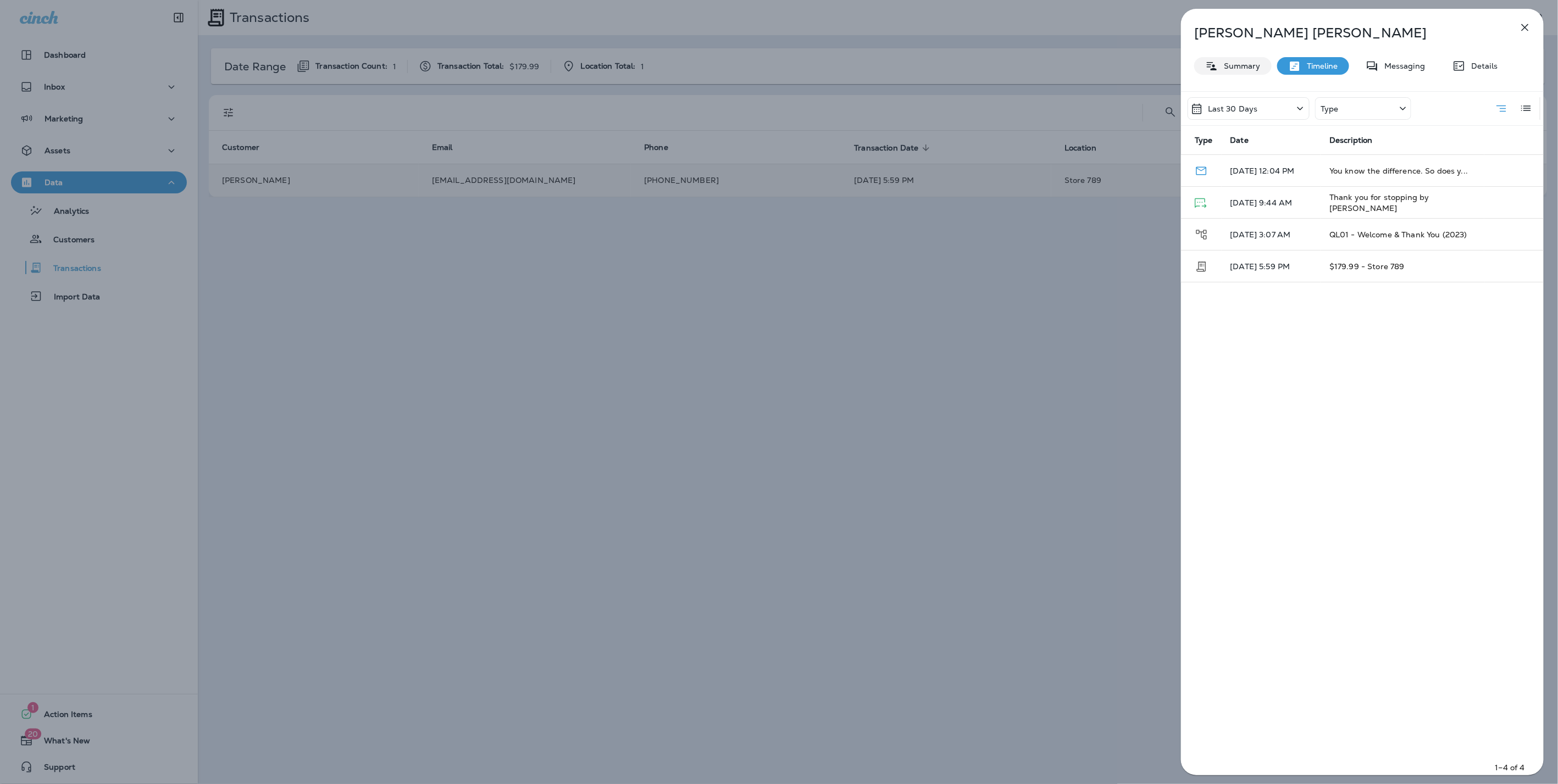
click at [1227, 59] on div "Summary" at bounding box center [1233, 65] width 78 height 18
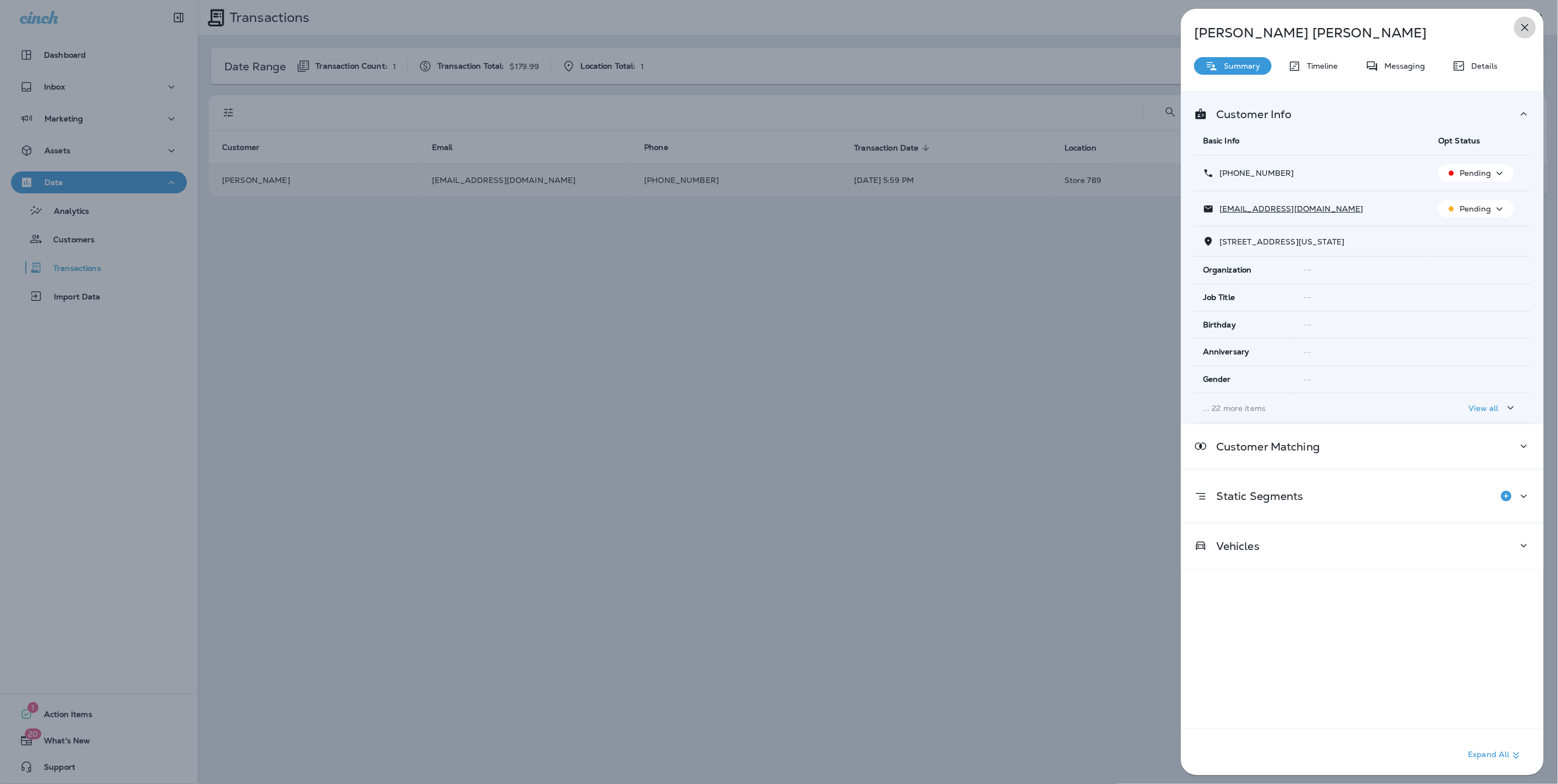
click at [1528, 28] on icon "button" at bounding box center [1525, 27] width 13 height 13
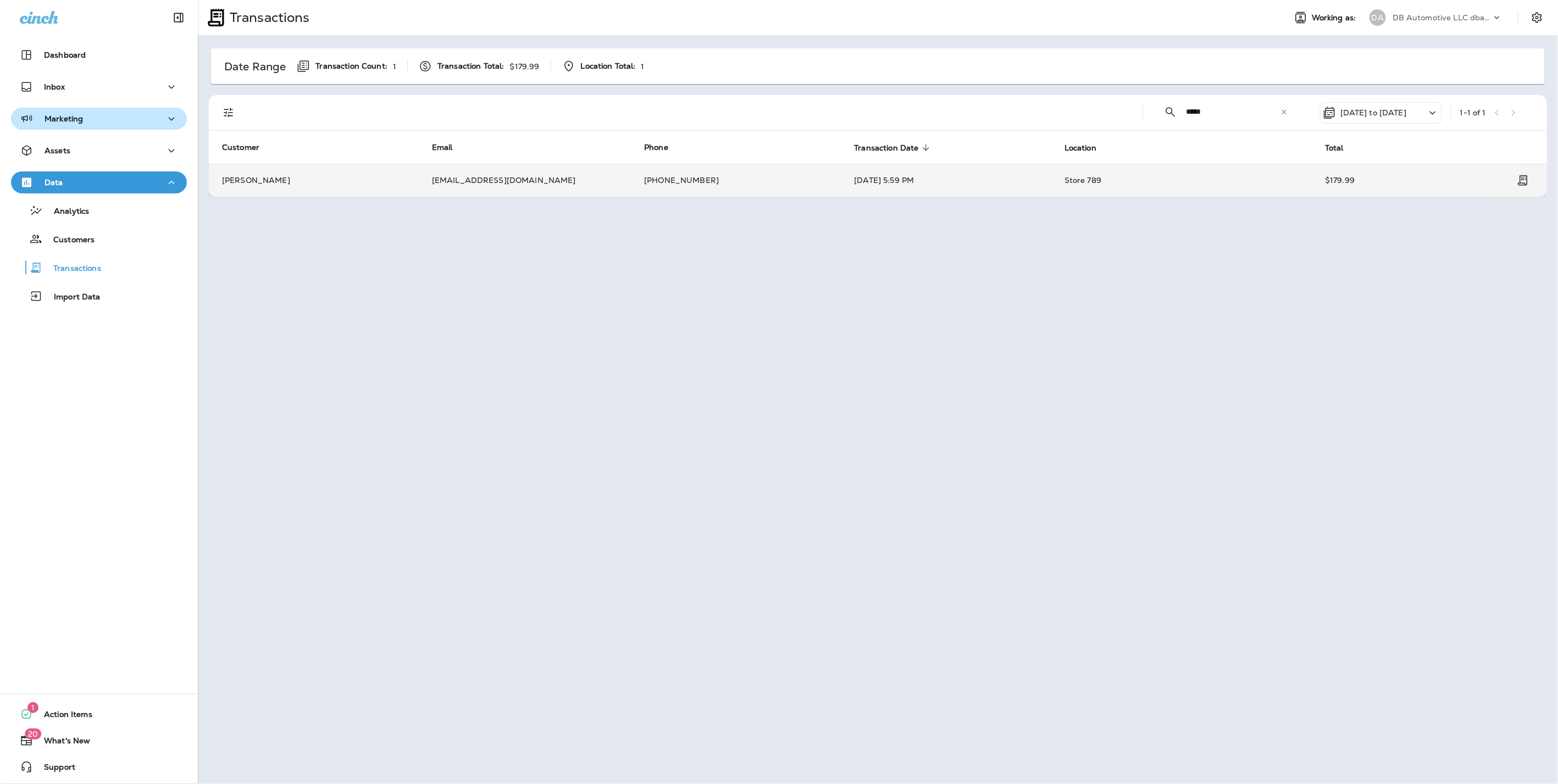
click at [58, 120] on p "Marketing" at bounding box center [64, 118] width 38 height 8
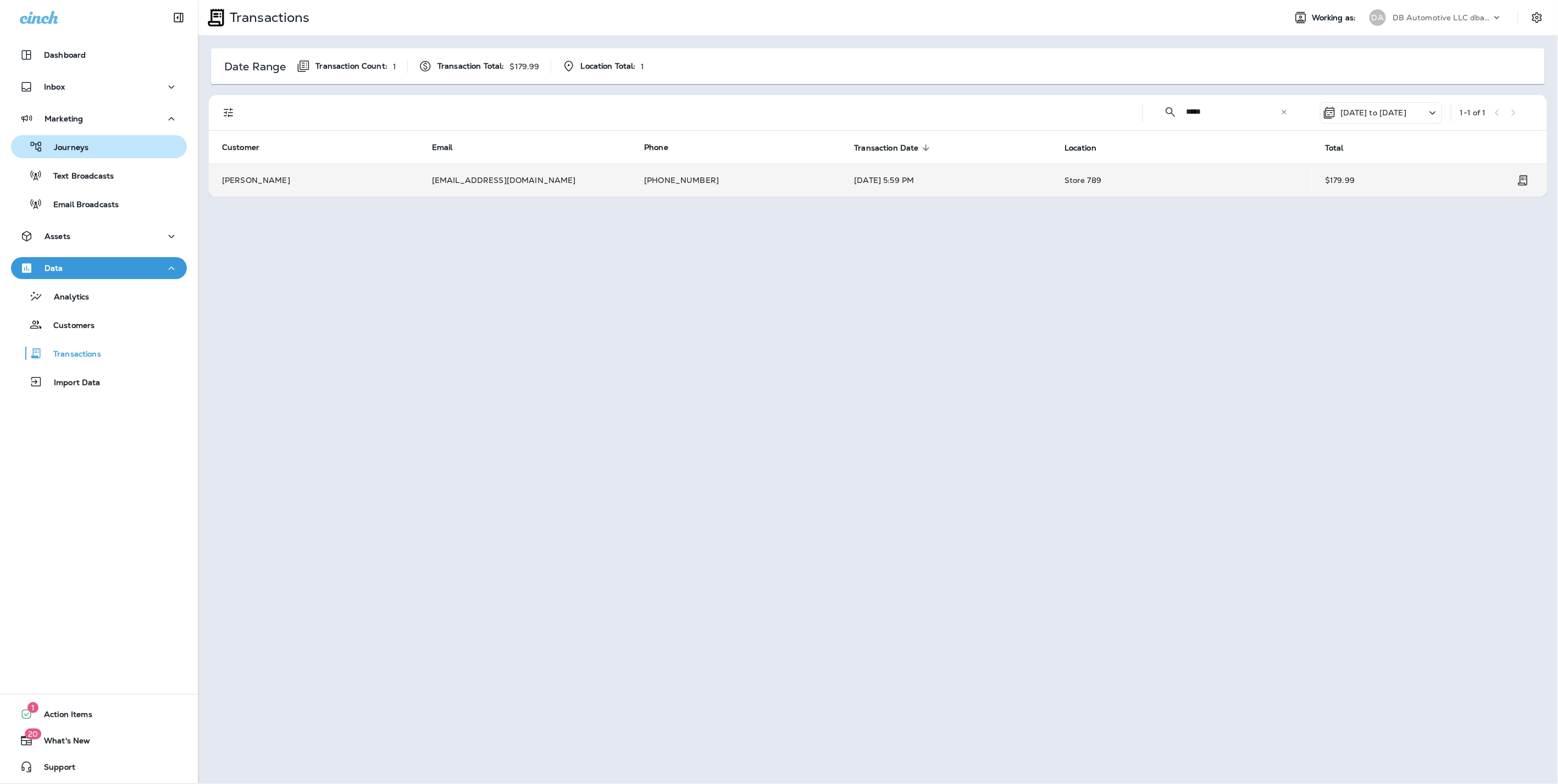
click at [60, 150] on p "Journeys" at bounding box center [65, 148] width 45 height 11
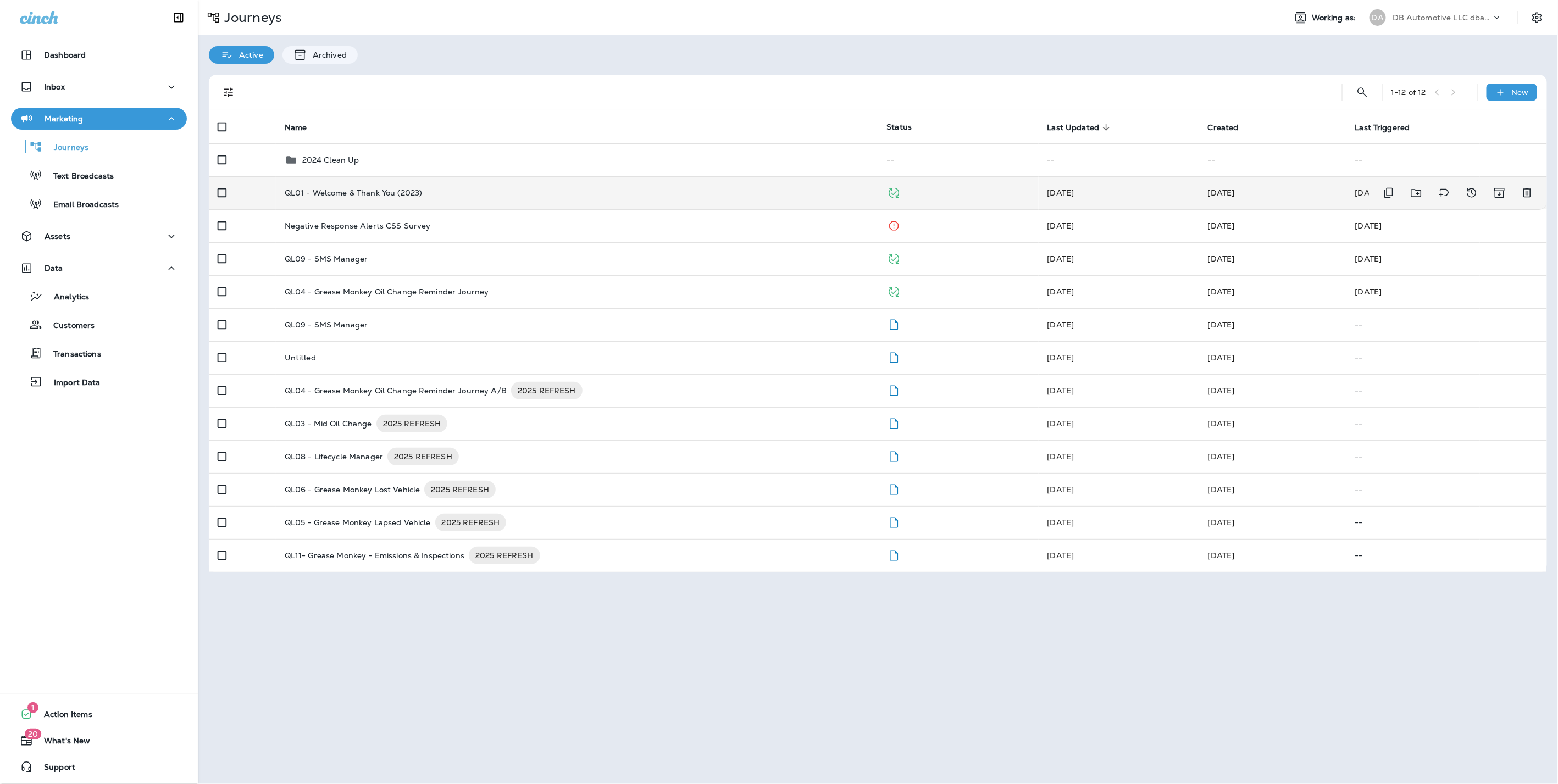
click at [388, 183] on td "QL01 - Welcome & Thank You (2023)" at bounding box center [577, 193] width 602 height 33
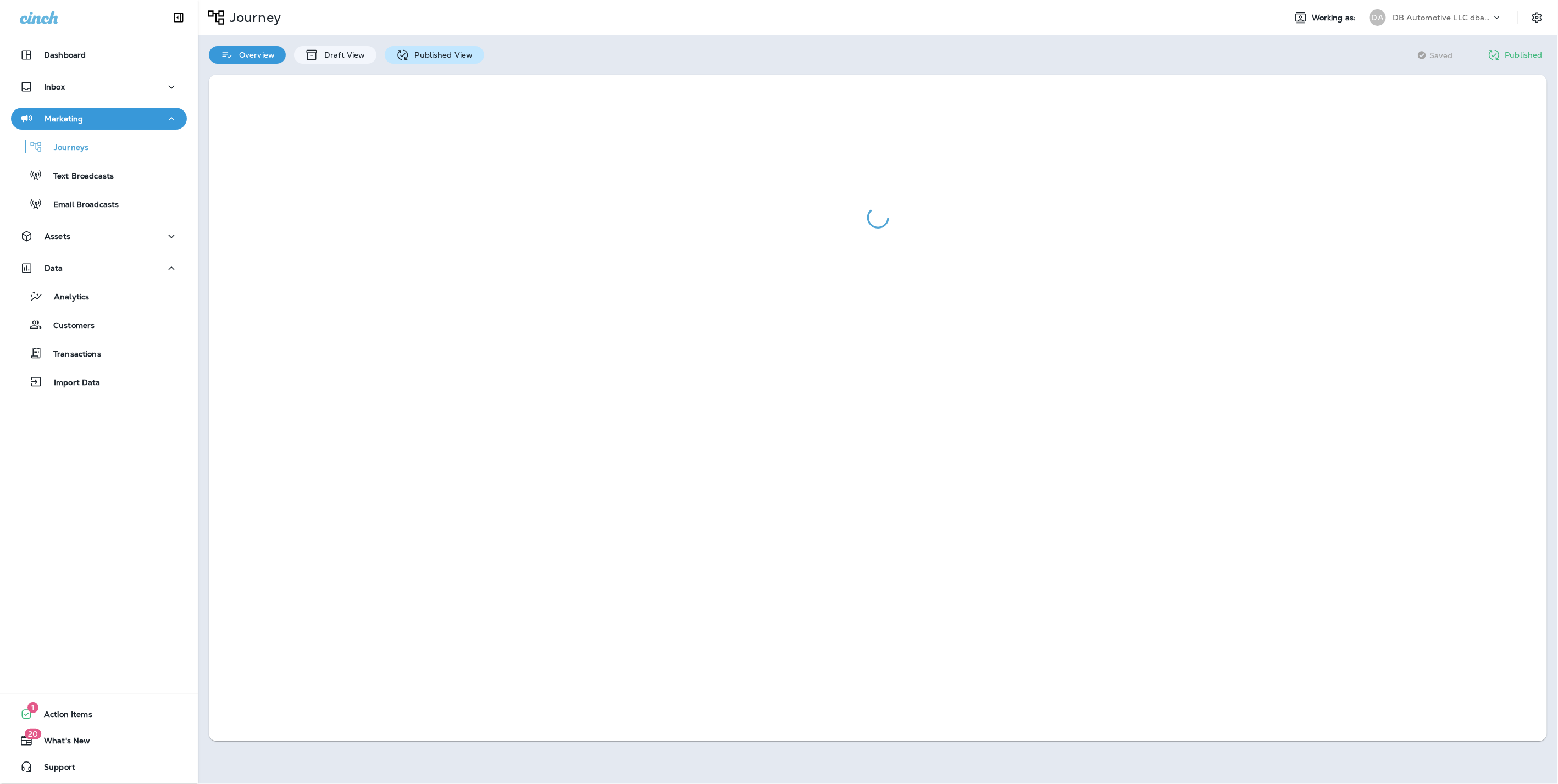
click at [451, 57] on p "Published View" at bounding box center [441, 54] width 64 height 8
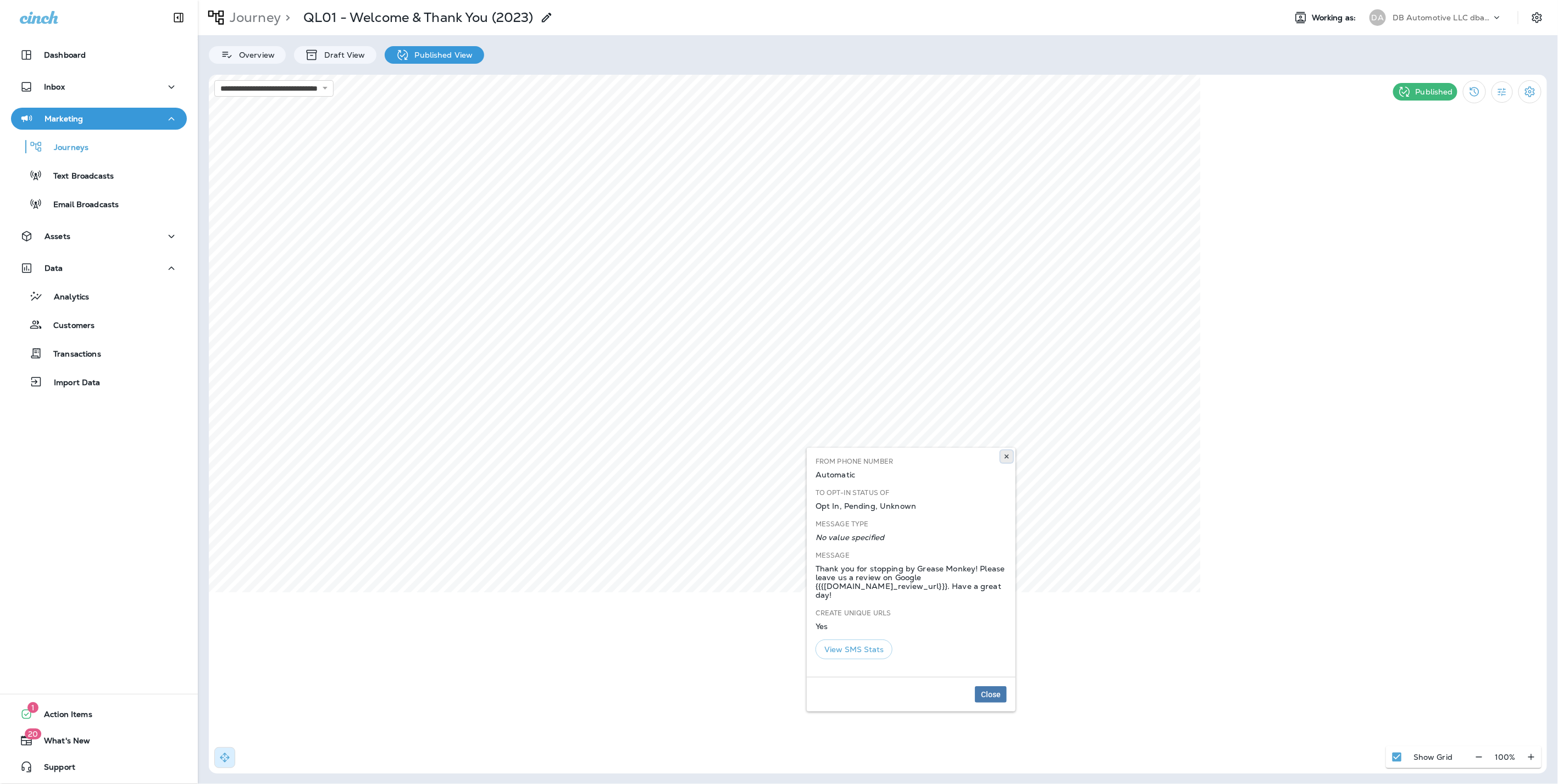
click at [1012, 457] on button at bounding box center [1007, 456] width 12 height 12
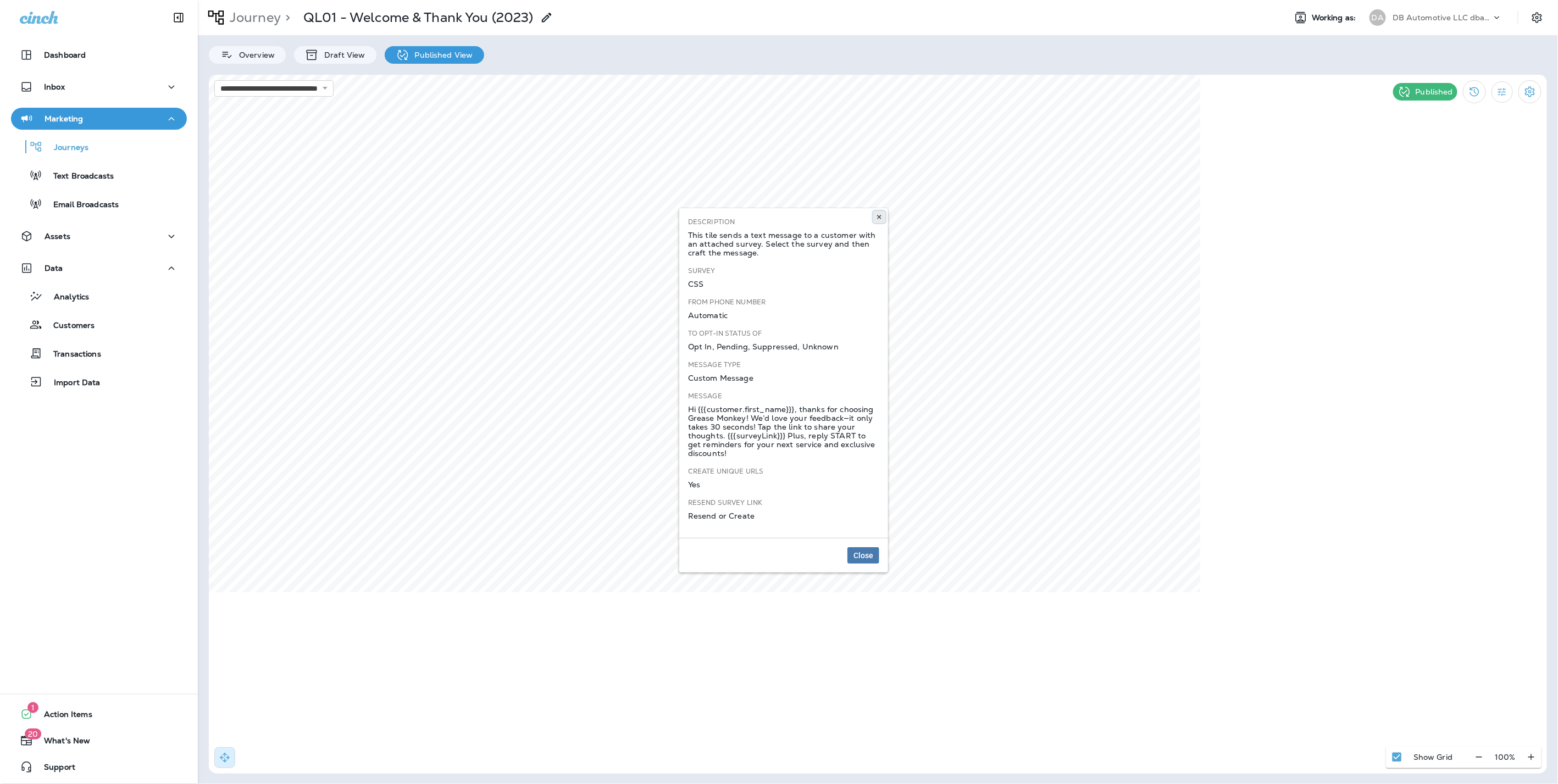
click at [878, 215] on icon at bounding box center [880, 217] width 7 height 7
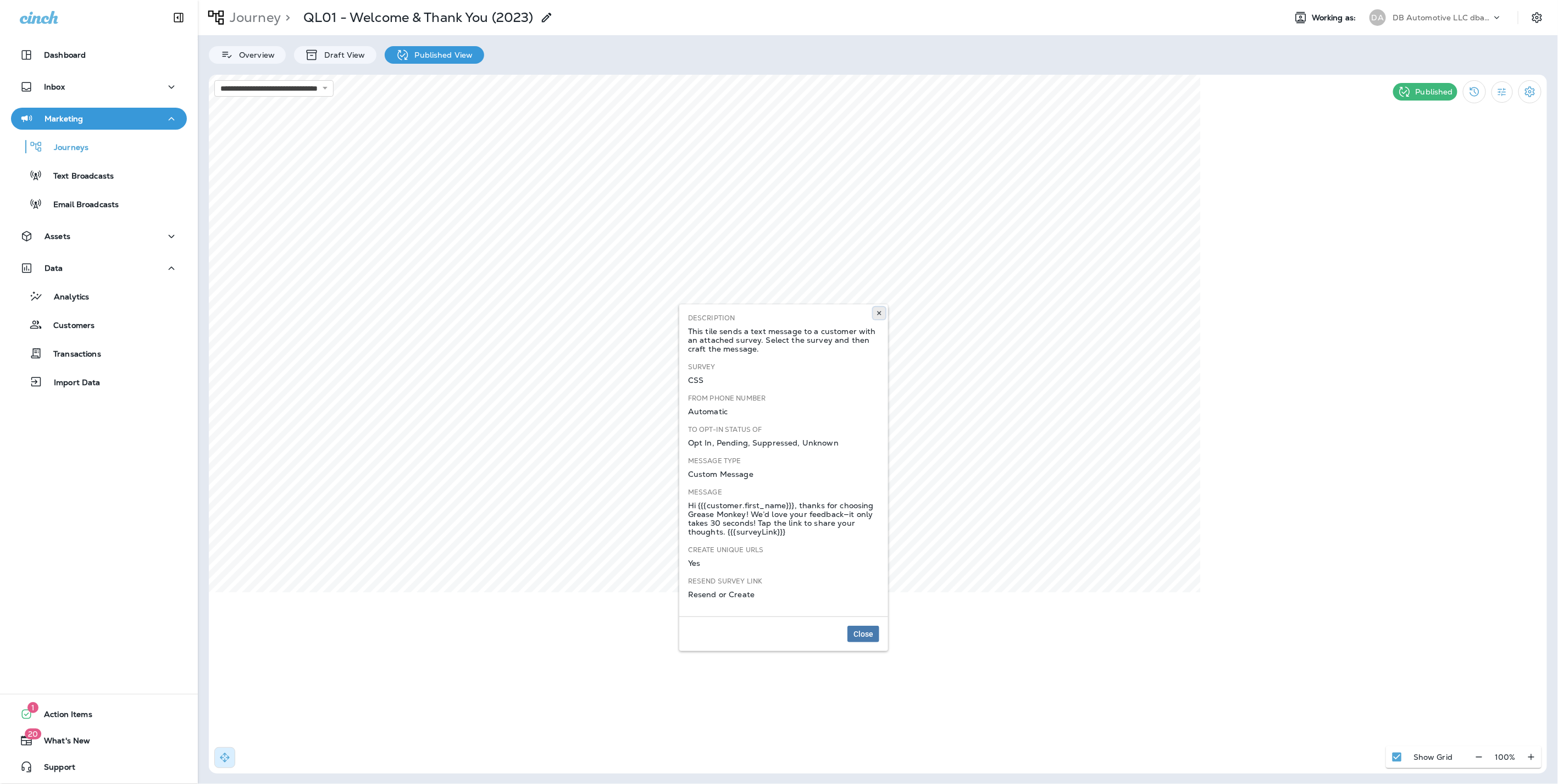
click at [878, 307] on button at bounding box center [880, 313] width 12 height 12
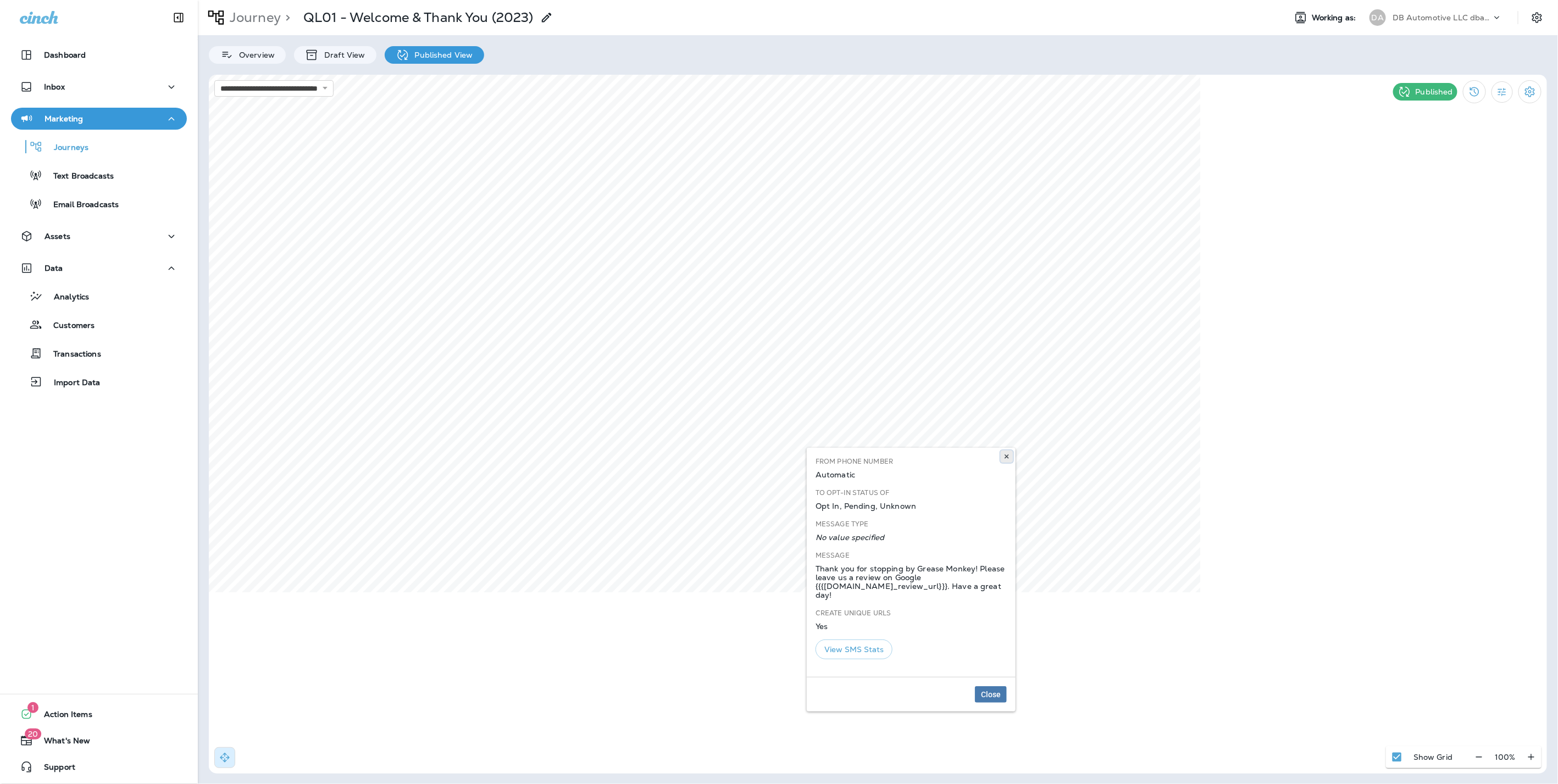
click at [1009, 454] on icon at bounding box center [1007, 456] width 7 height 7
click at [1005, 453] on icon at bounding box center [1007, 456] width 7 height 7
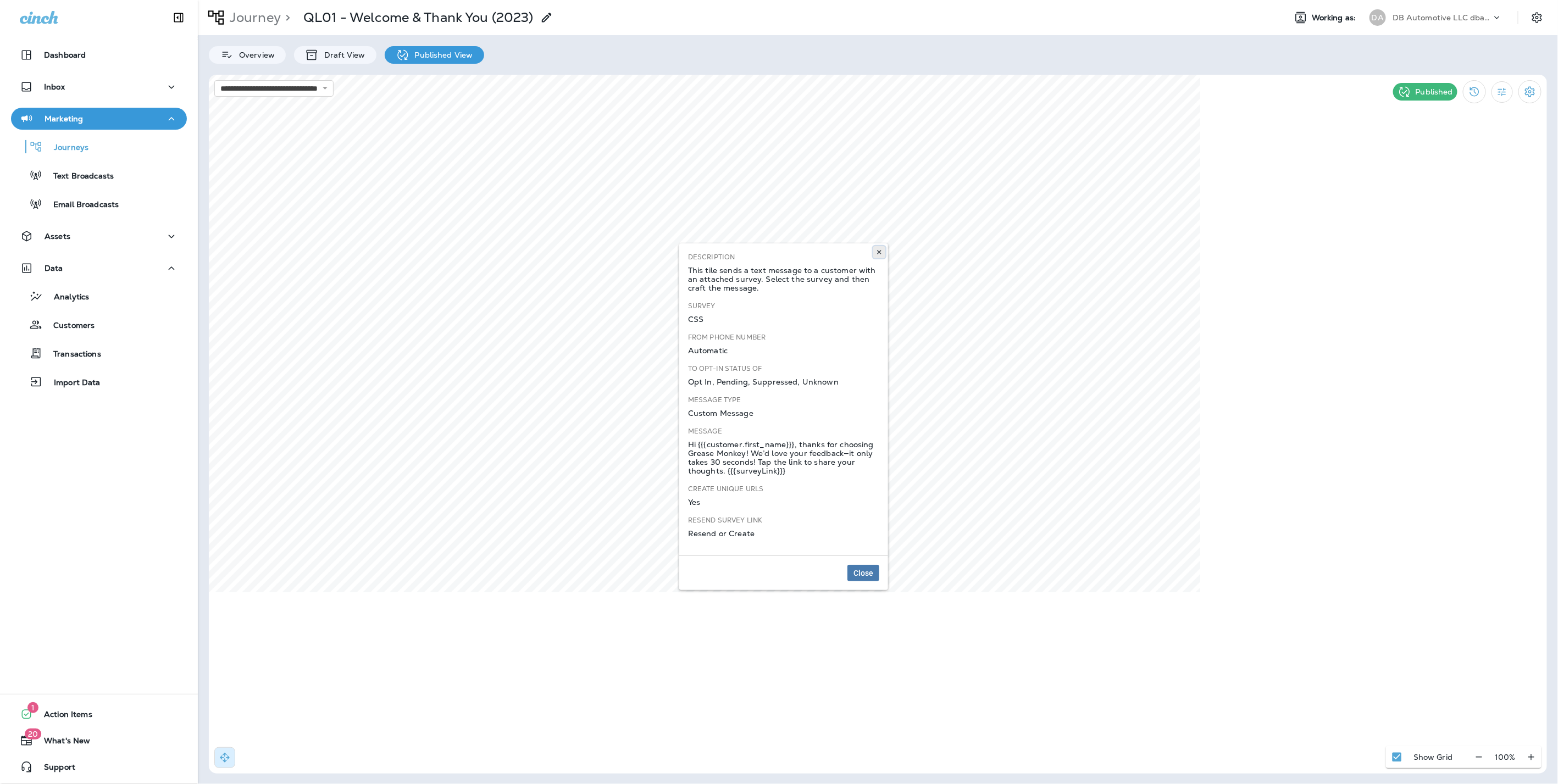
click at [877, 249] on icon at bounding box center [880, 252] width 7 height 7
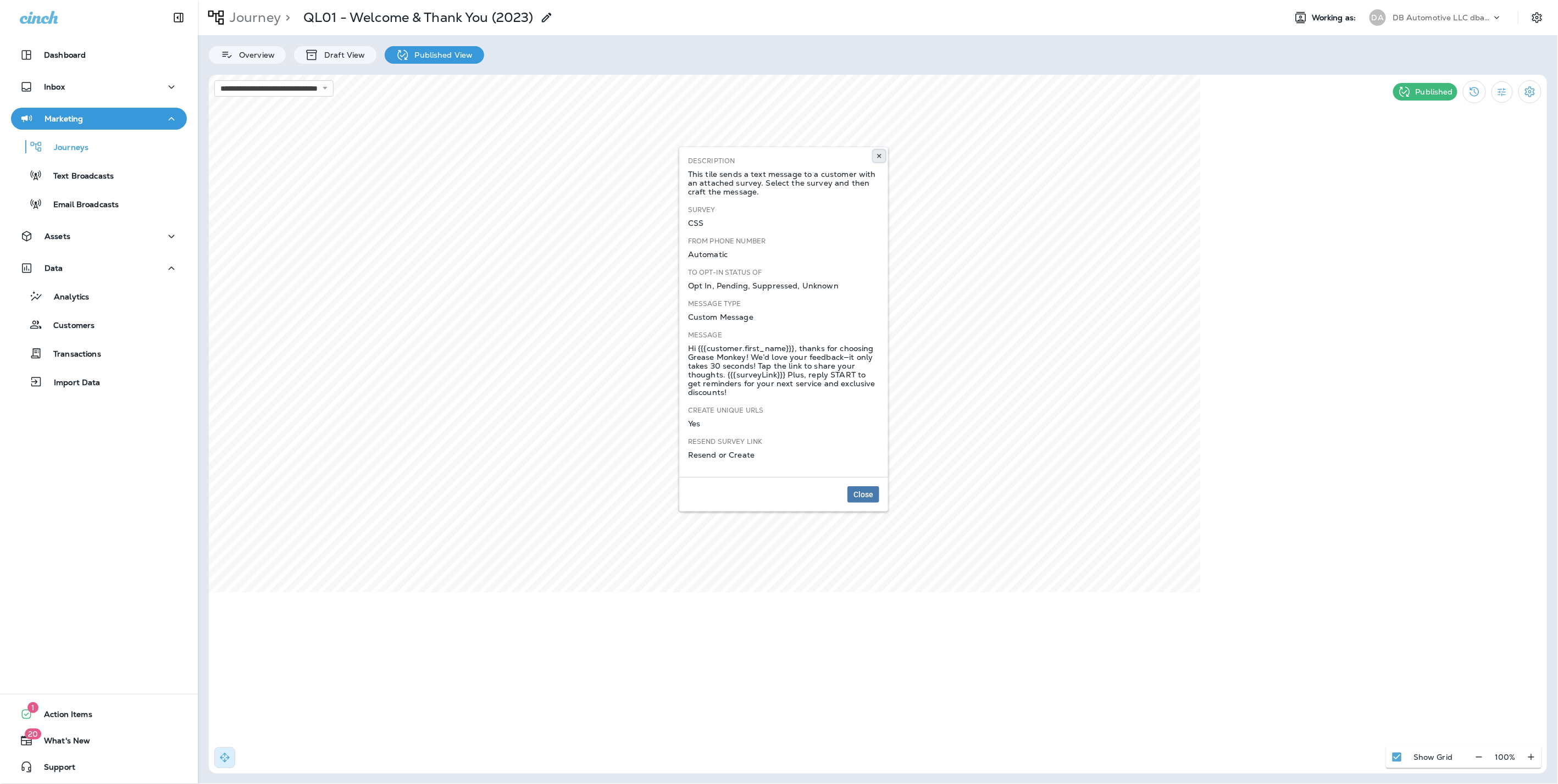
click at [881, 153] on icon at bounding box center [880, 156] width 7 height 7
click at [880, 153] on icon at bounding box center [880, 156] width 7 height 7
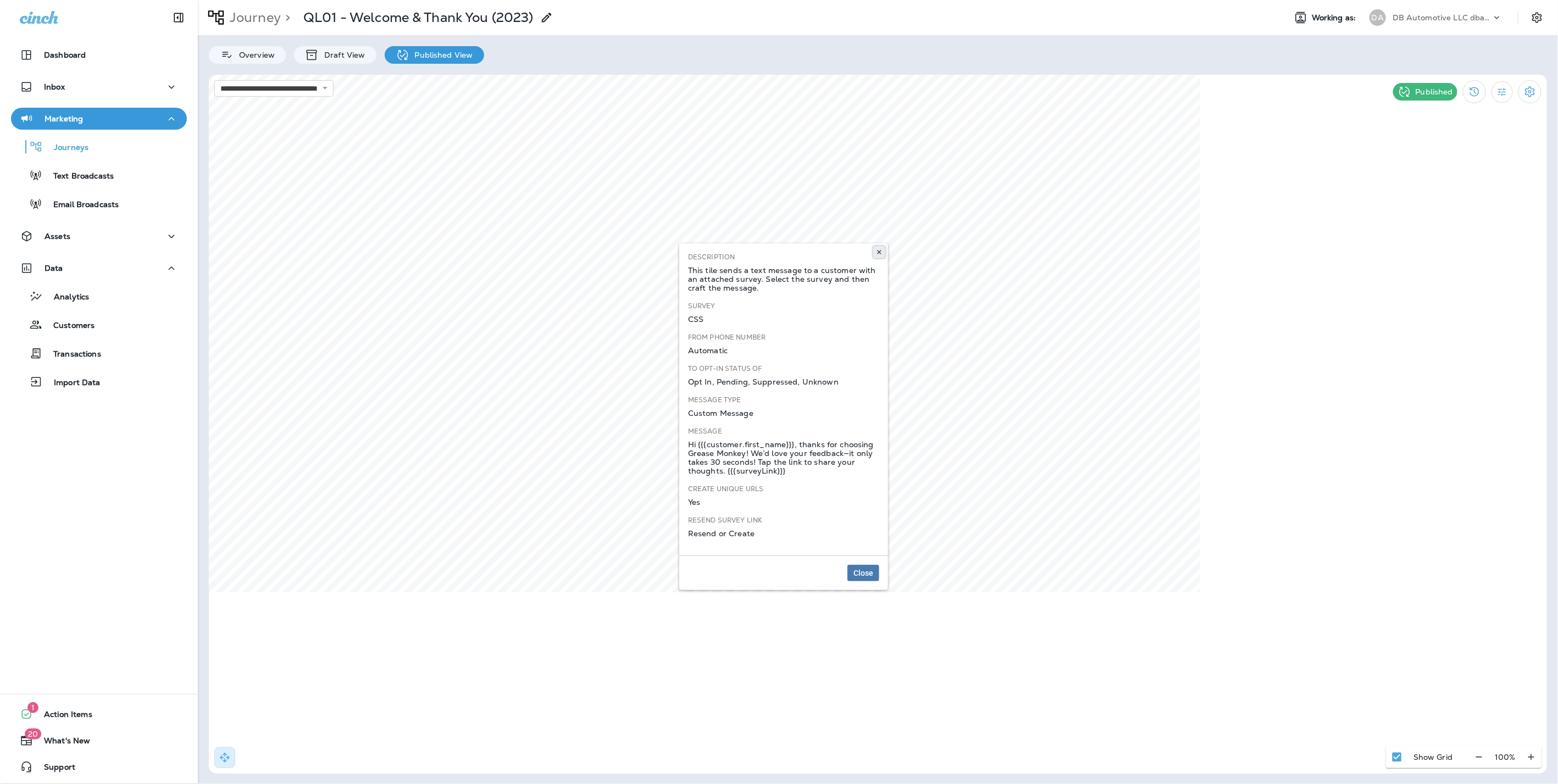
click at [875, 248] on button at bounding box center [880, 252] width 12 height 12
click at [882, 249] on icon at bounding box center [880, 252] width 7 height 7
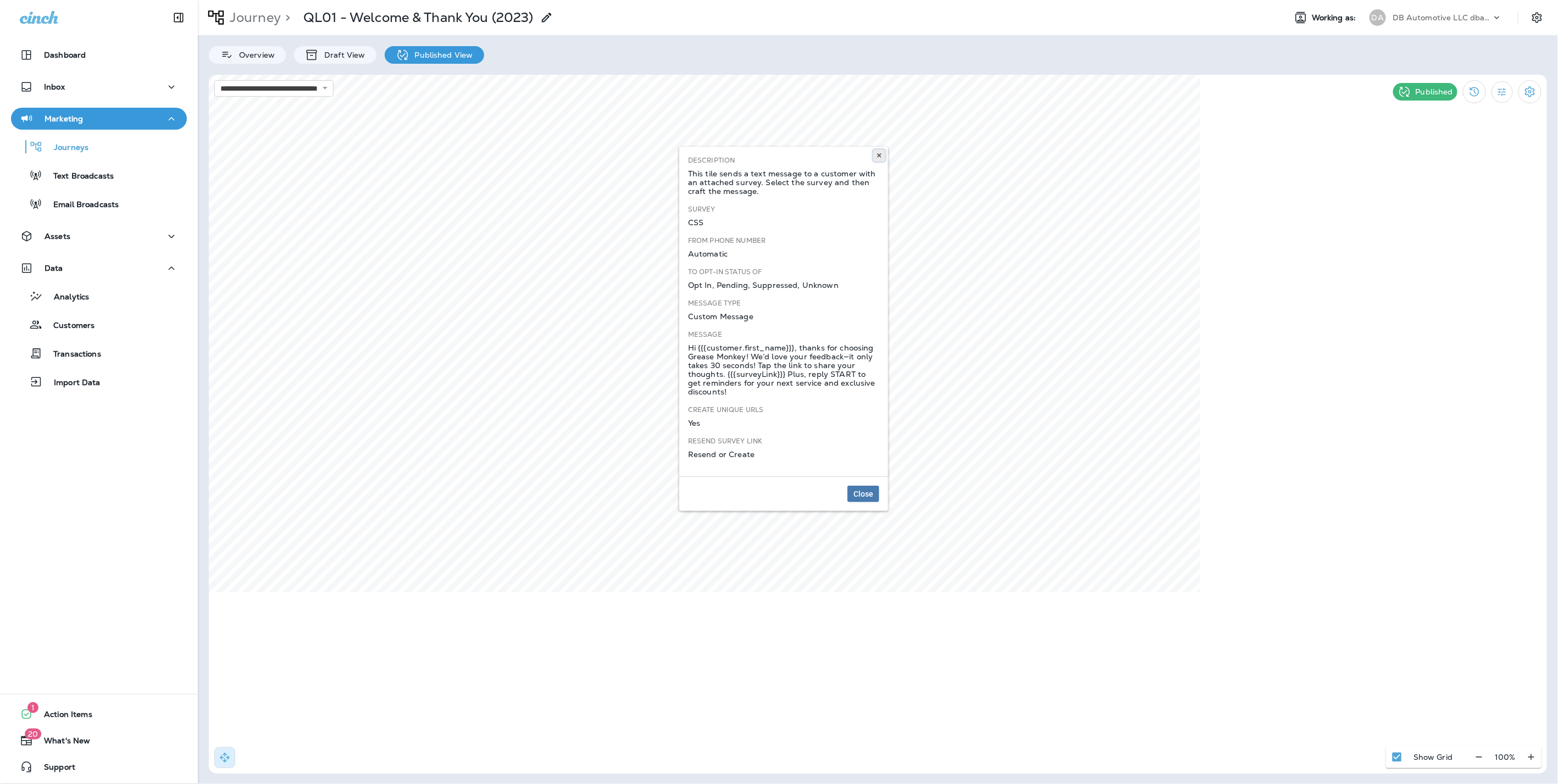
click at [878, 154] on icon at bounding box center [880, 155] width 7 height 7
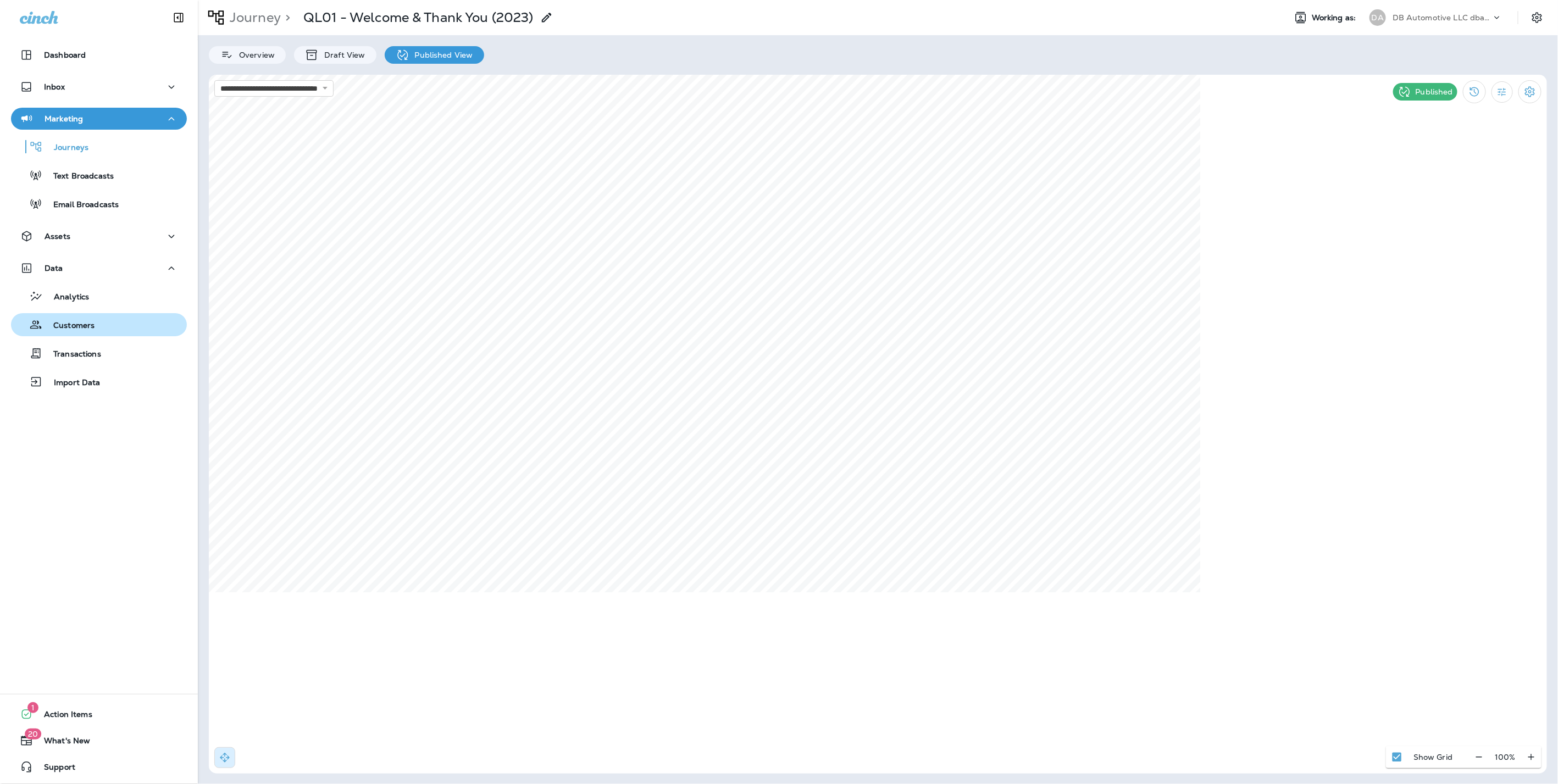
drag, startPoint x: 71, startPoint y: 321, endPoint x: 81, endPoint y: 319, distance: 10.2
click at [71, 321] on p "Customers" at bounding box center [68, 326] width 52 height 11
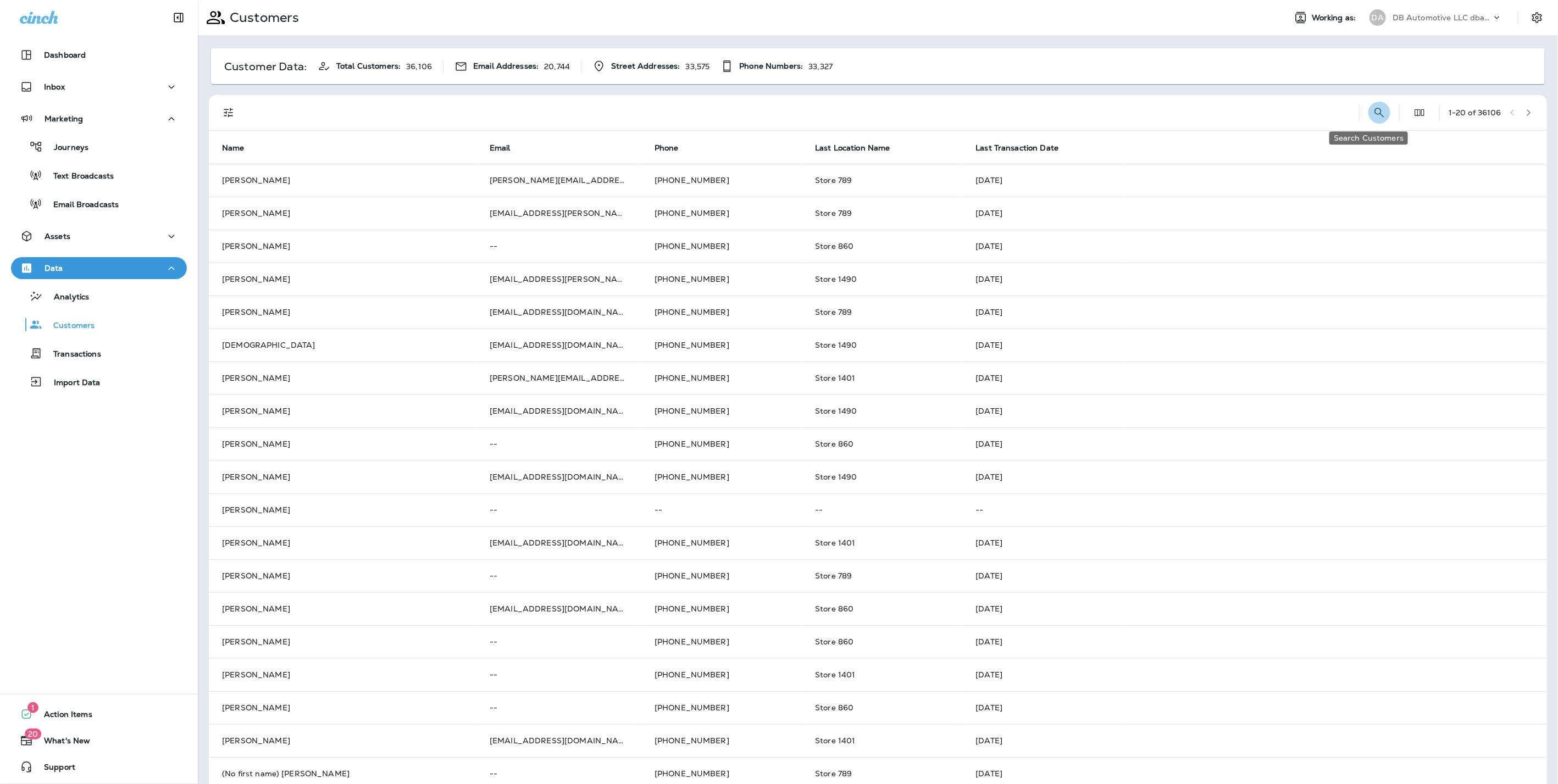
click at [1378, 113] on button "Search Customers" at bounding box center [1379, 112] width 22 height 22
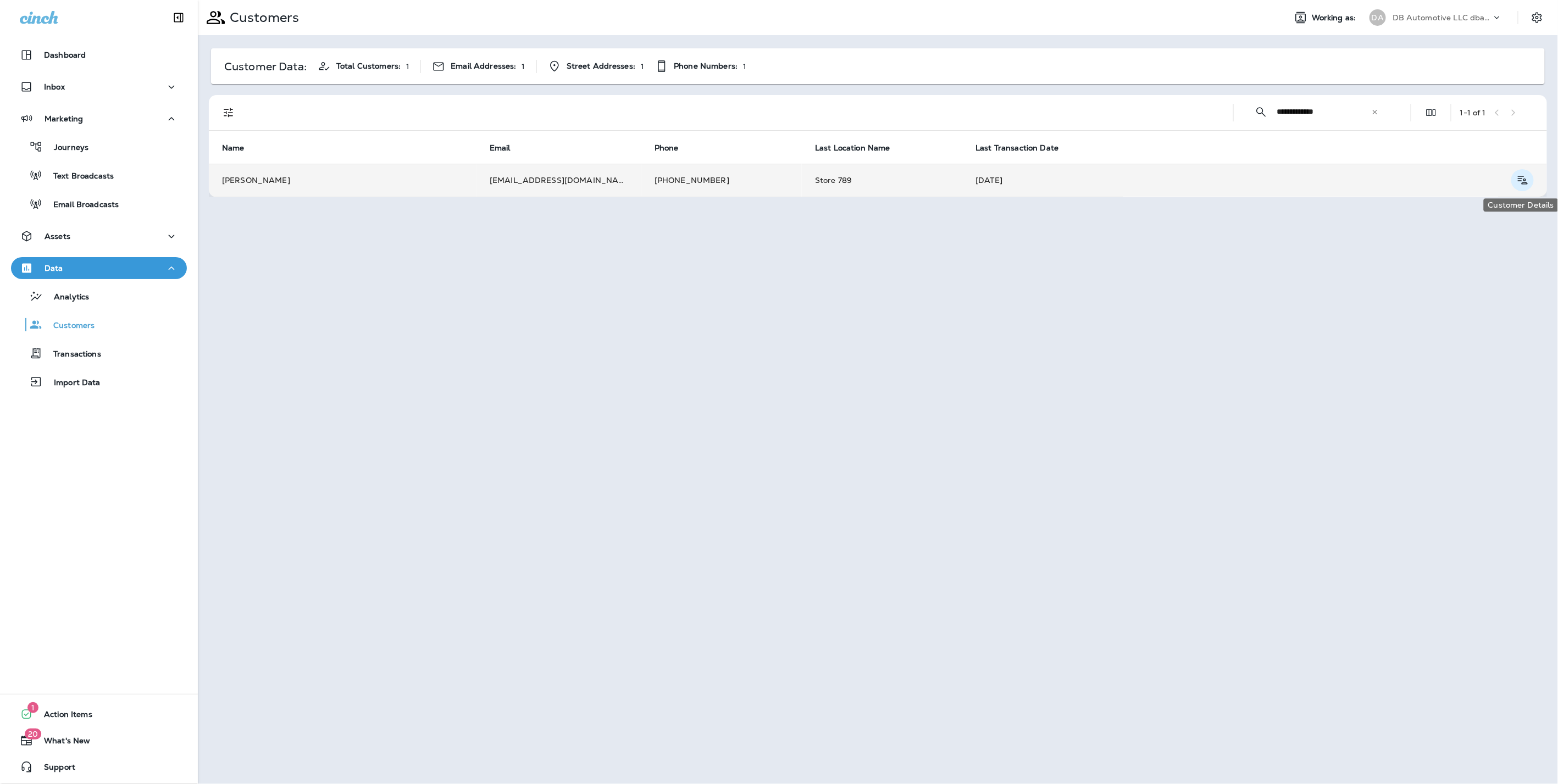
type input "**********"
click at [1528, 180] on icon "Customer Details" at bounding box center [1523, 180] width 14 height 13
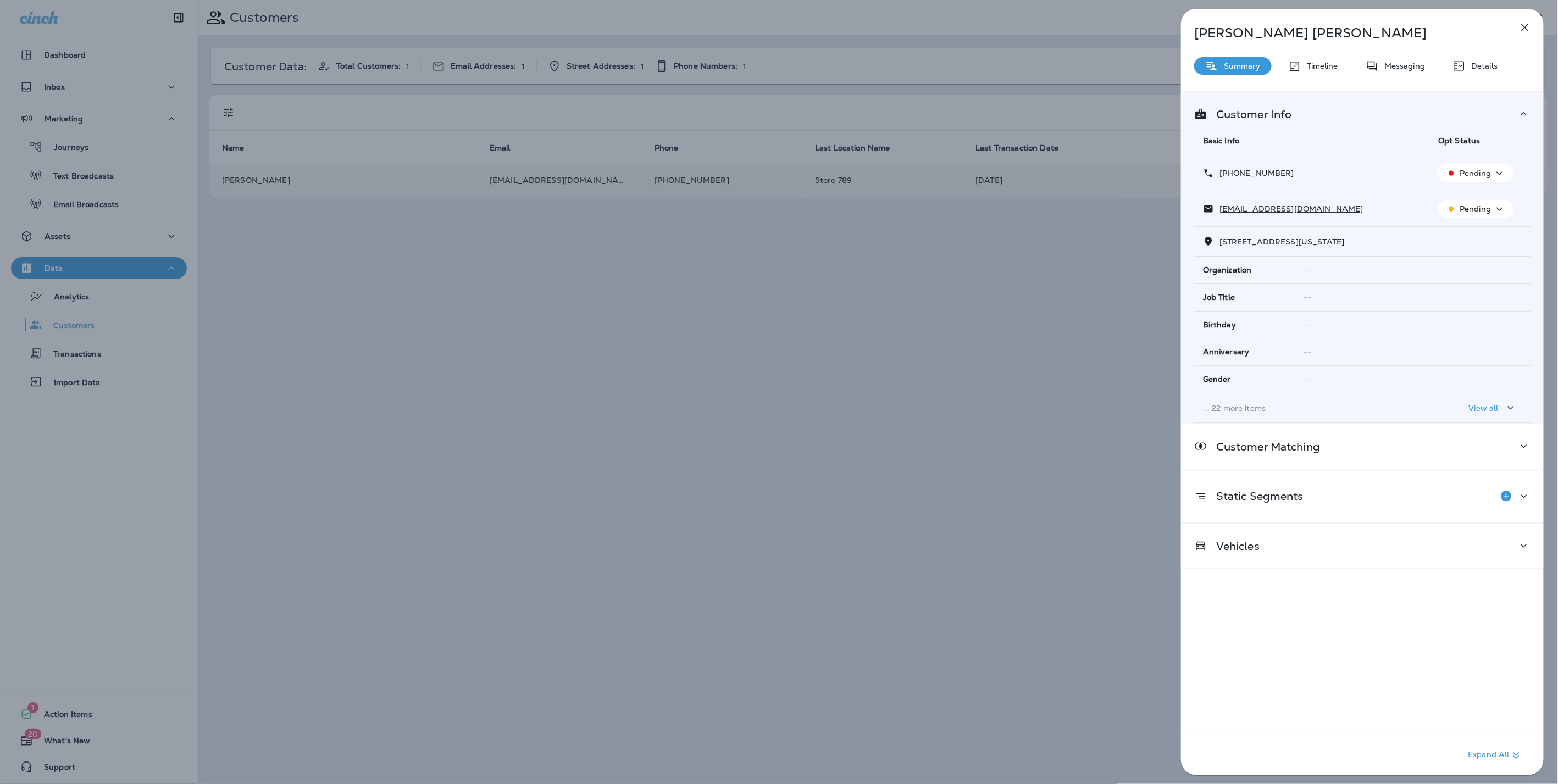
click at [1250, 404] on p "... 22 more items" at bounding box center [1312, 407] width 218 height 8
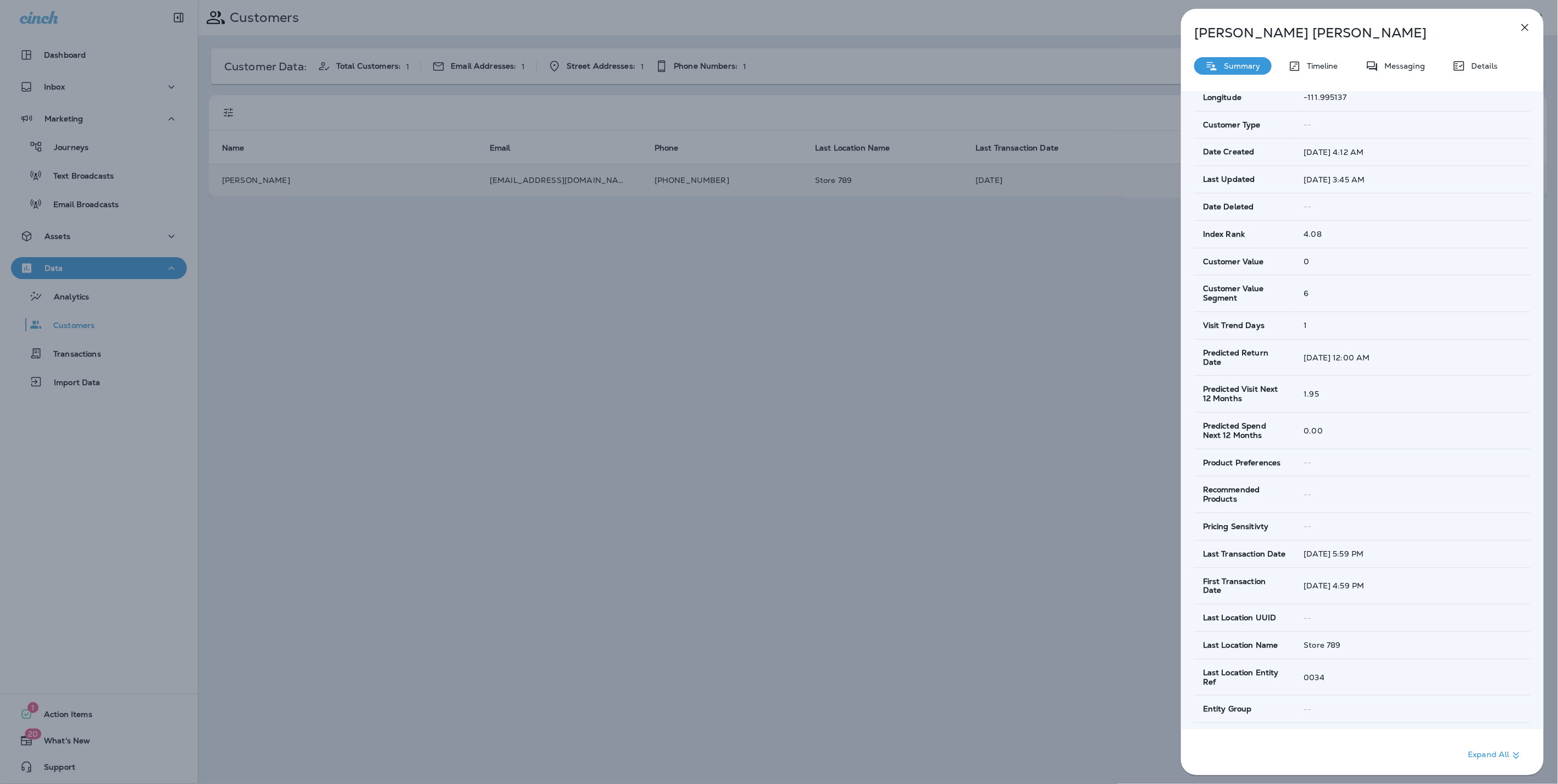
scroll to position [366, 0]
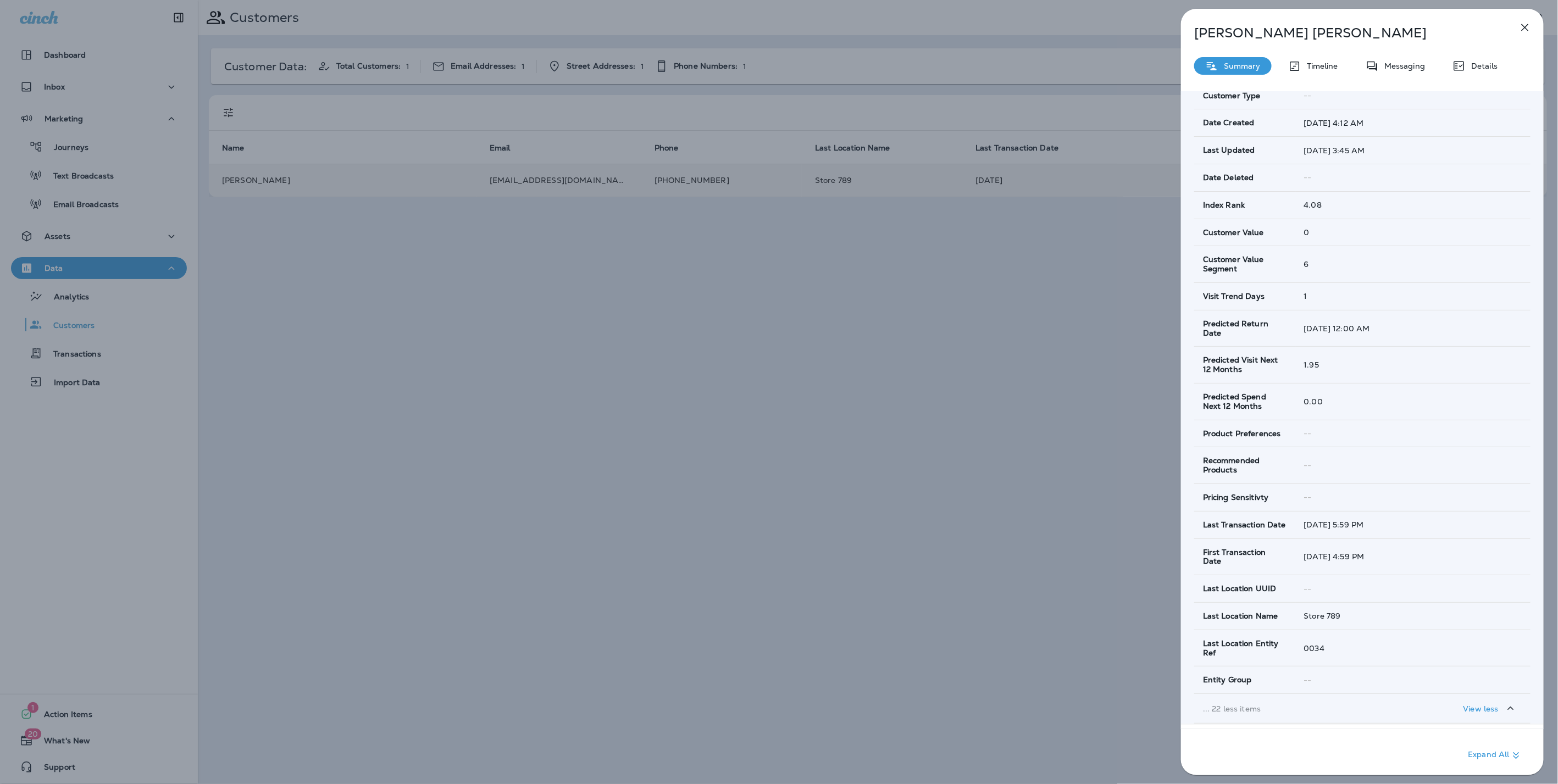
click at [1520, 22] on icon "button" at bounding box center [1525, 27] width 13 height 13
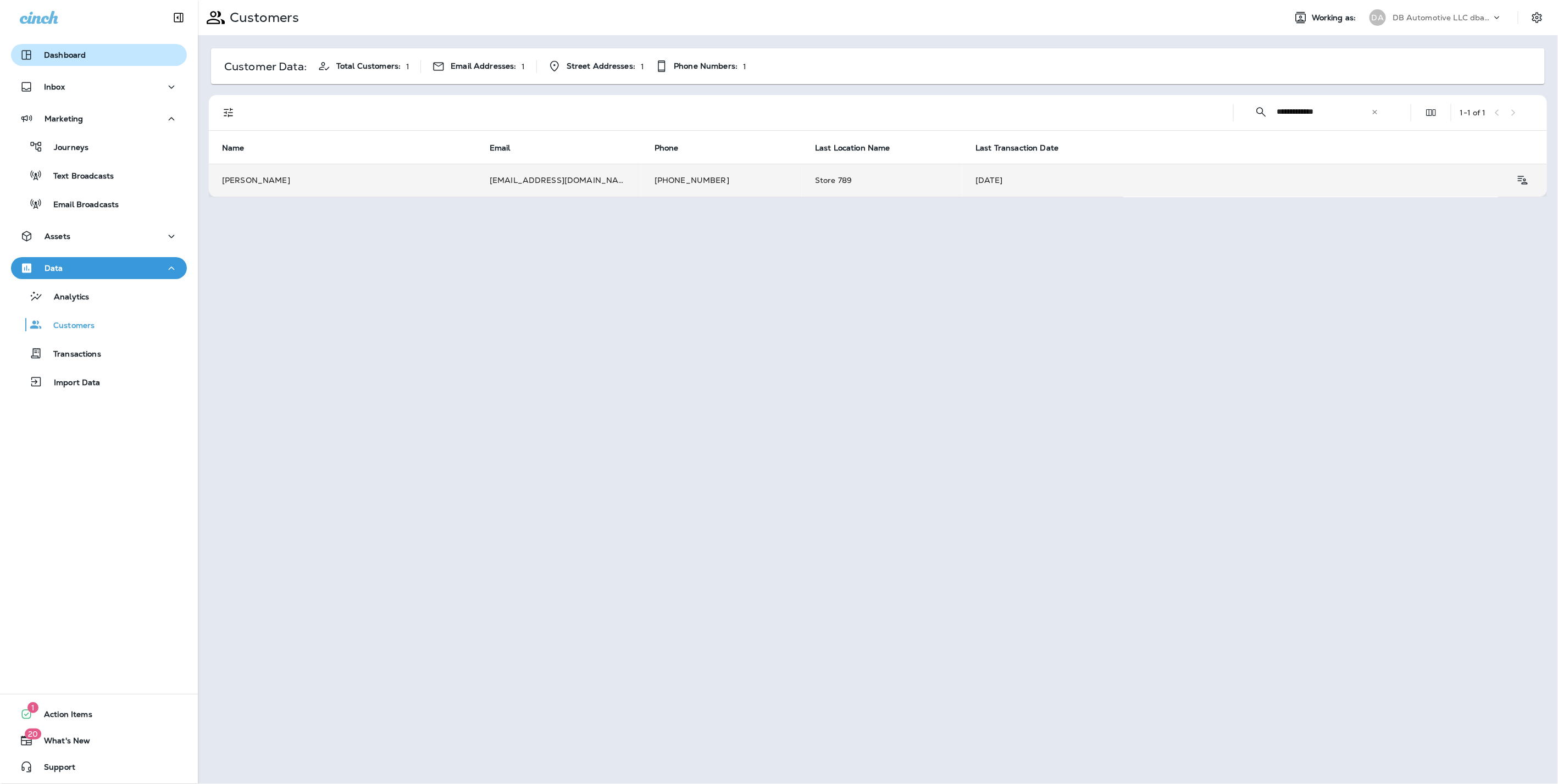
click at [69, 44] on button "Dashboard" at bounding box center [98, 54] width 176 height 22
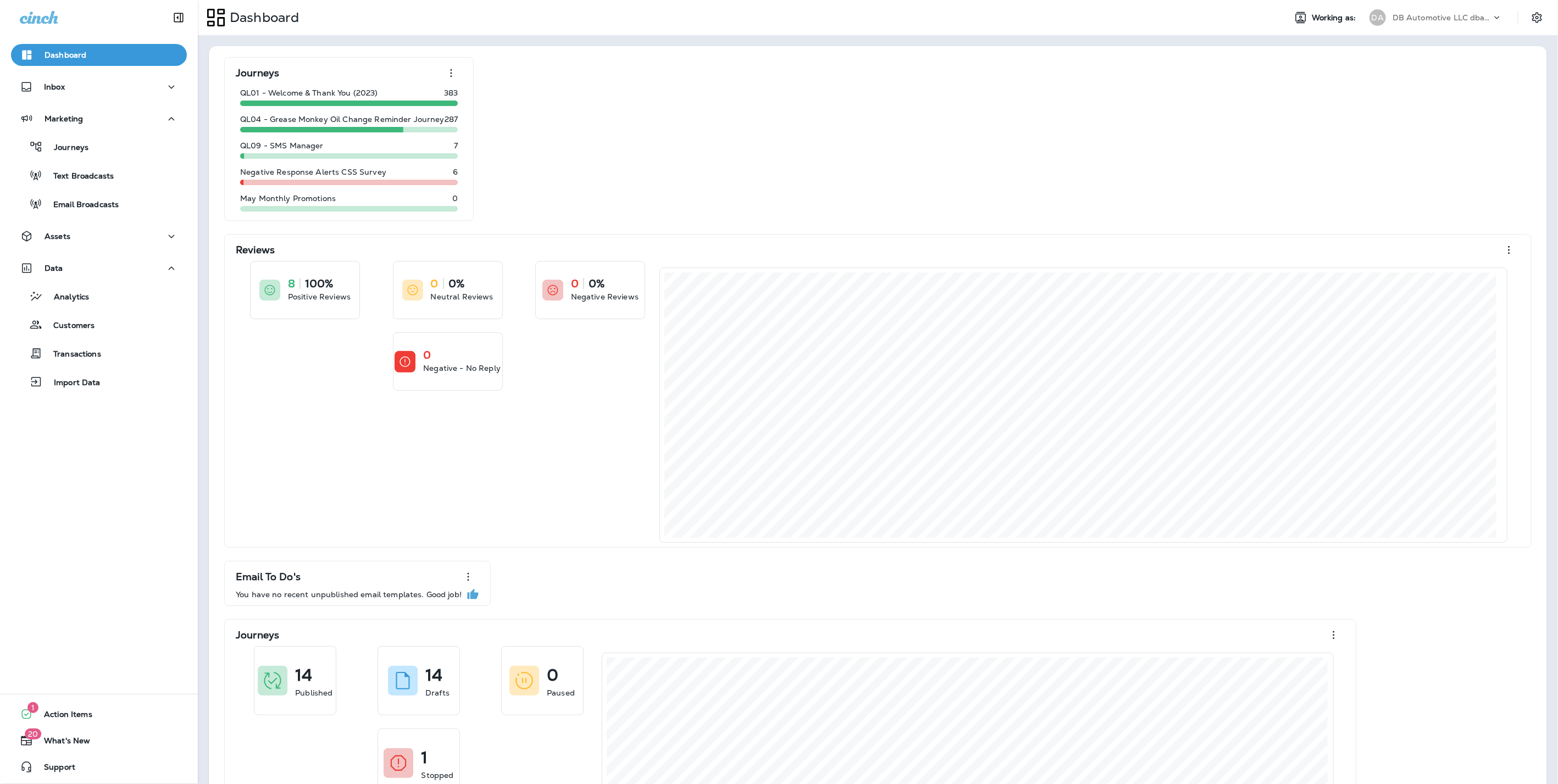
drag, startPoint x: 1410, startPoint y: 18, endPoint x: 1409, endPoint y: 28, distance: 10.0
click at [1410, 18] on p "DB Automotive LLC dba Grease Monkey" at bounding box center [1442, 17] width 99 height 8
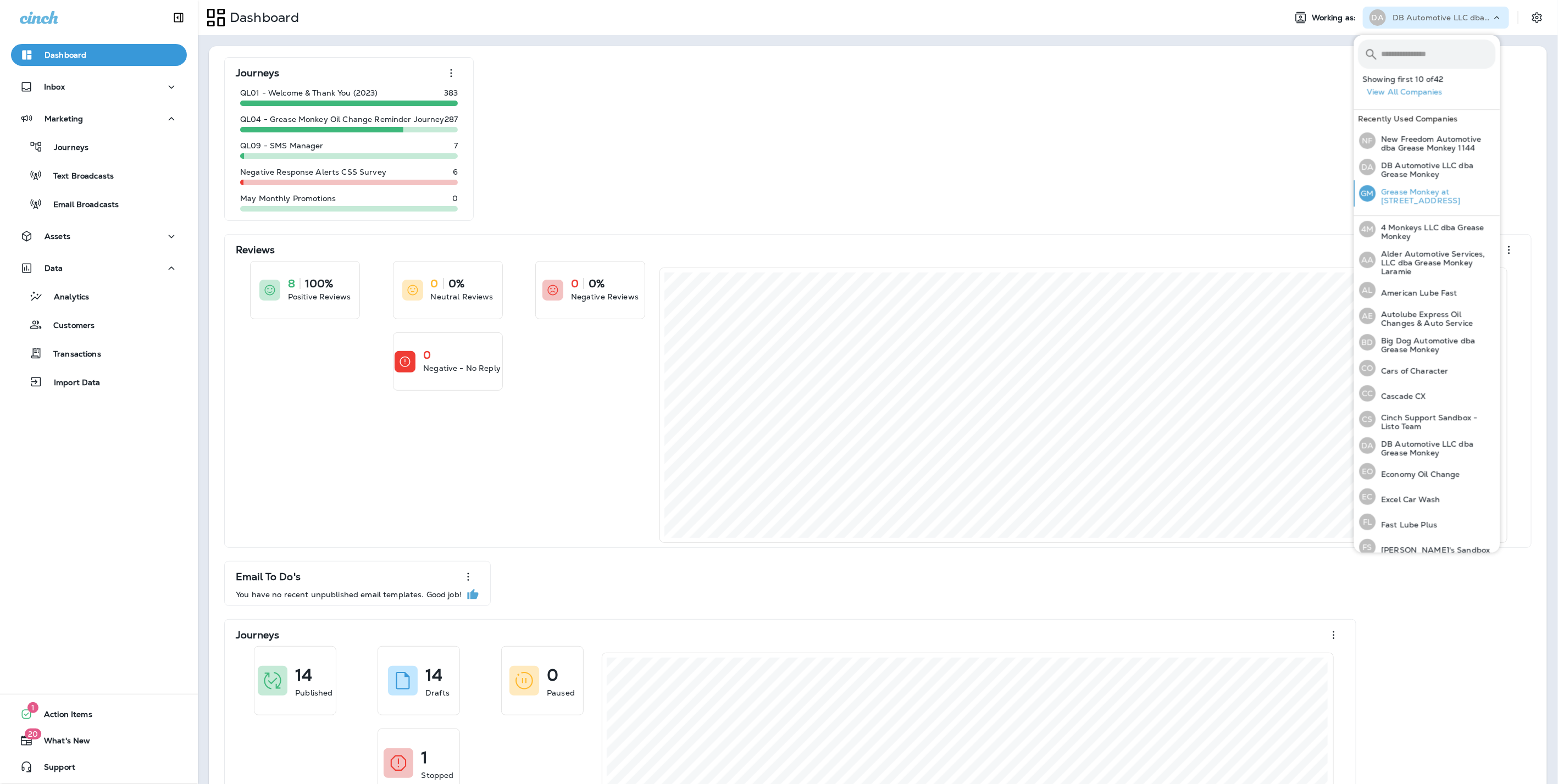
click at [1399, 193] on p "Grease Monkey at 18609 Green Valley Ranch BLVD" at bounding box center [1436, 196] width 120 height 18
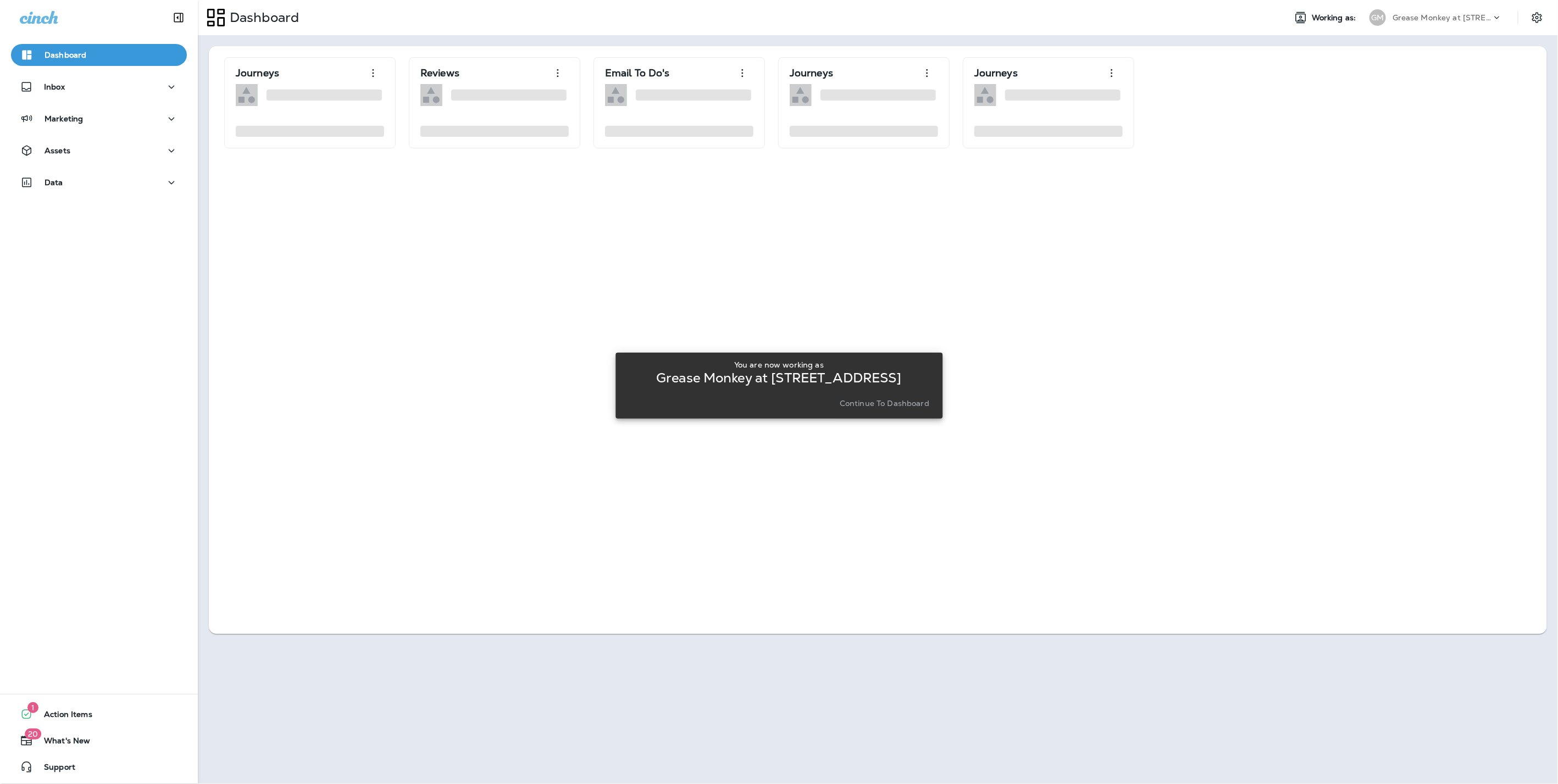
click at [849, 400] on p "Continue to Dashboard" at bounding box center [884, 403] width 90 height 8
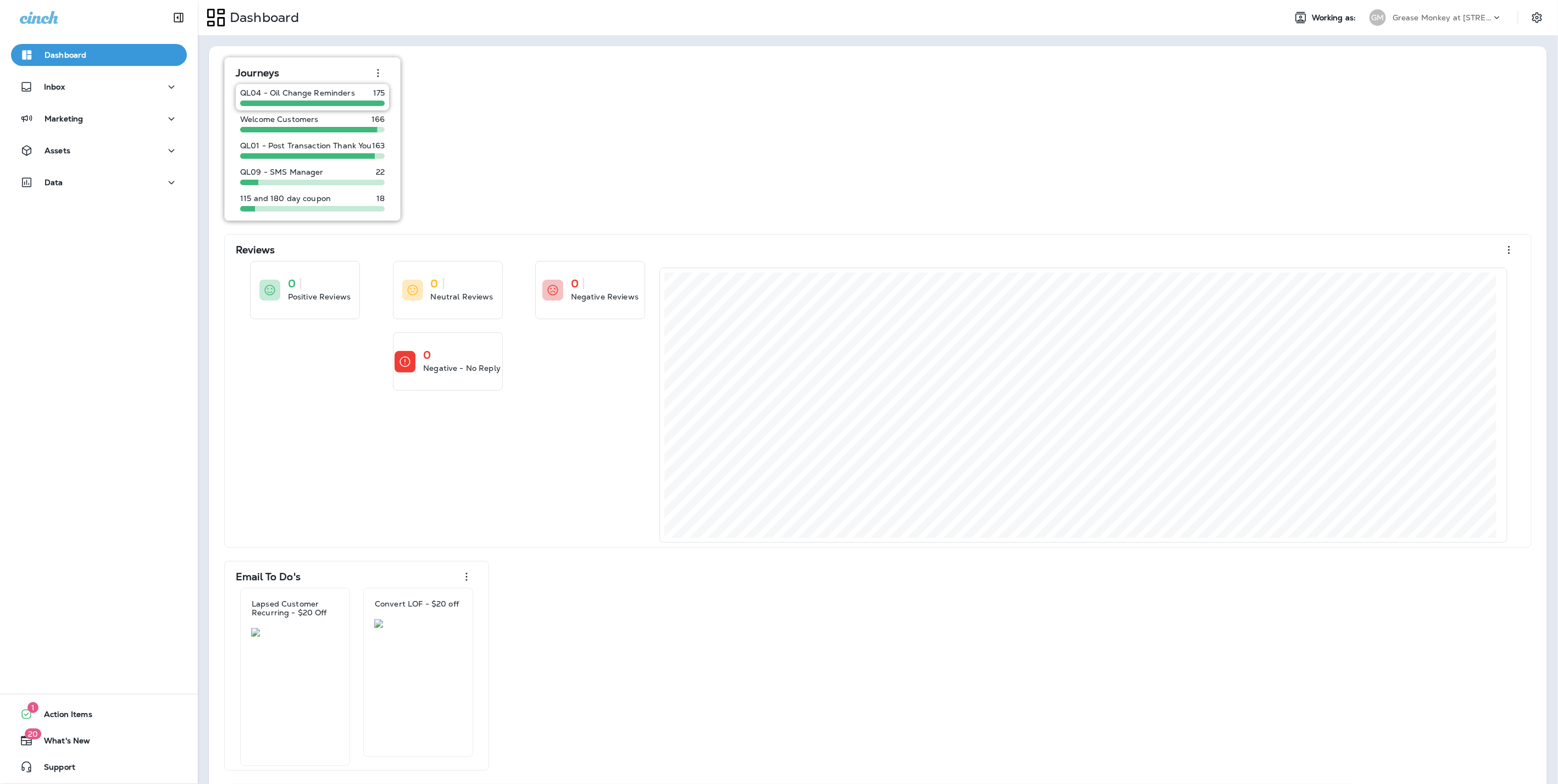
click at [303, 92] on p "QL04 - Oil Change Reminders" at bounding box center [298, 92] width 115 height 8
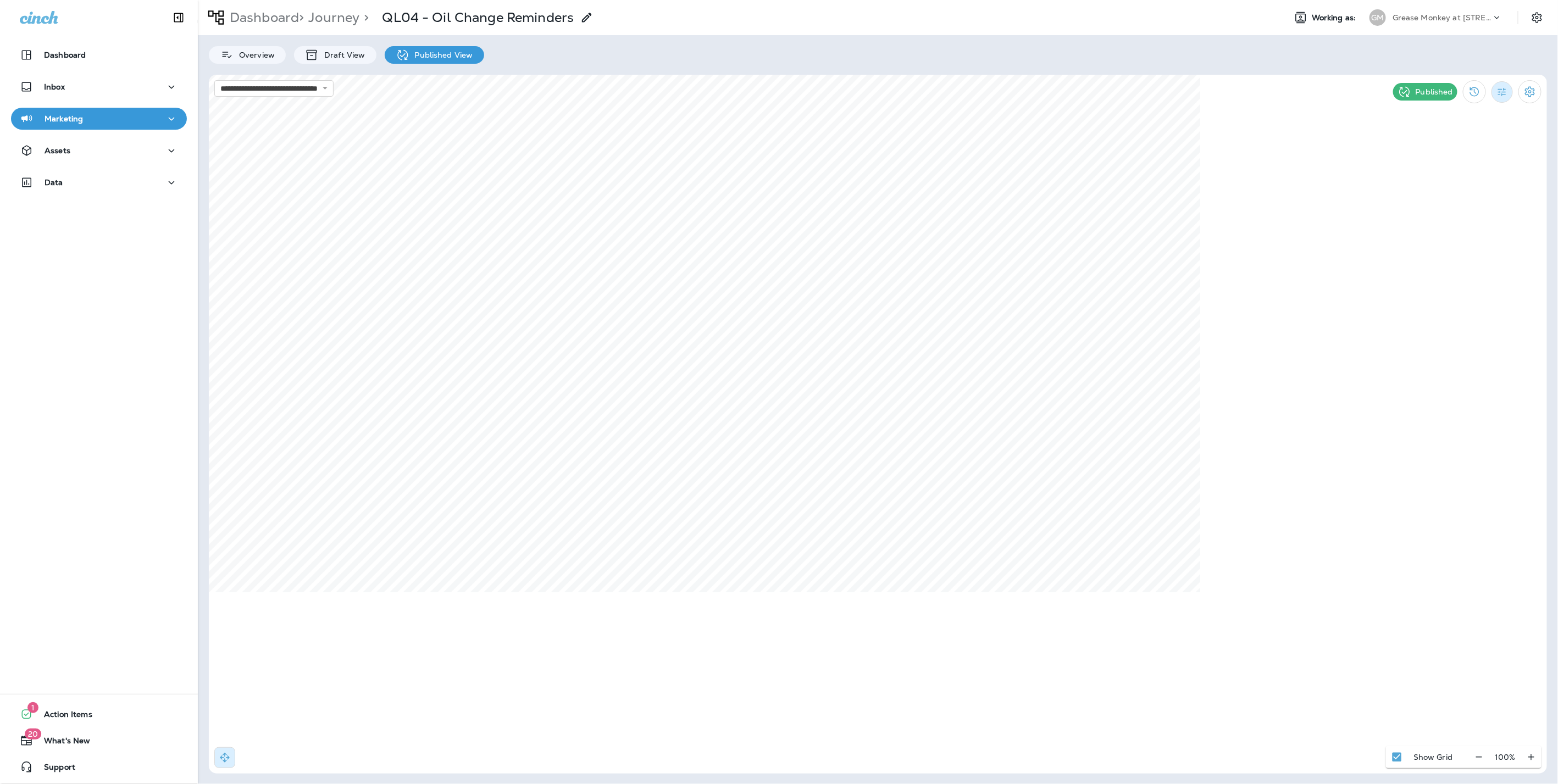
click at [1500, 92] on icon "Filter Statistics" at bounding box center [1502, 91] width 12 height 12
click at [1454, 160] on div "7 Days" at bounding box center [1447, 169] width 91 height 26
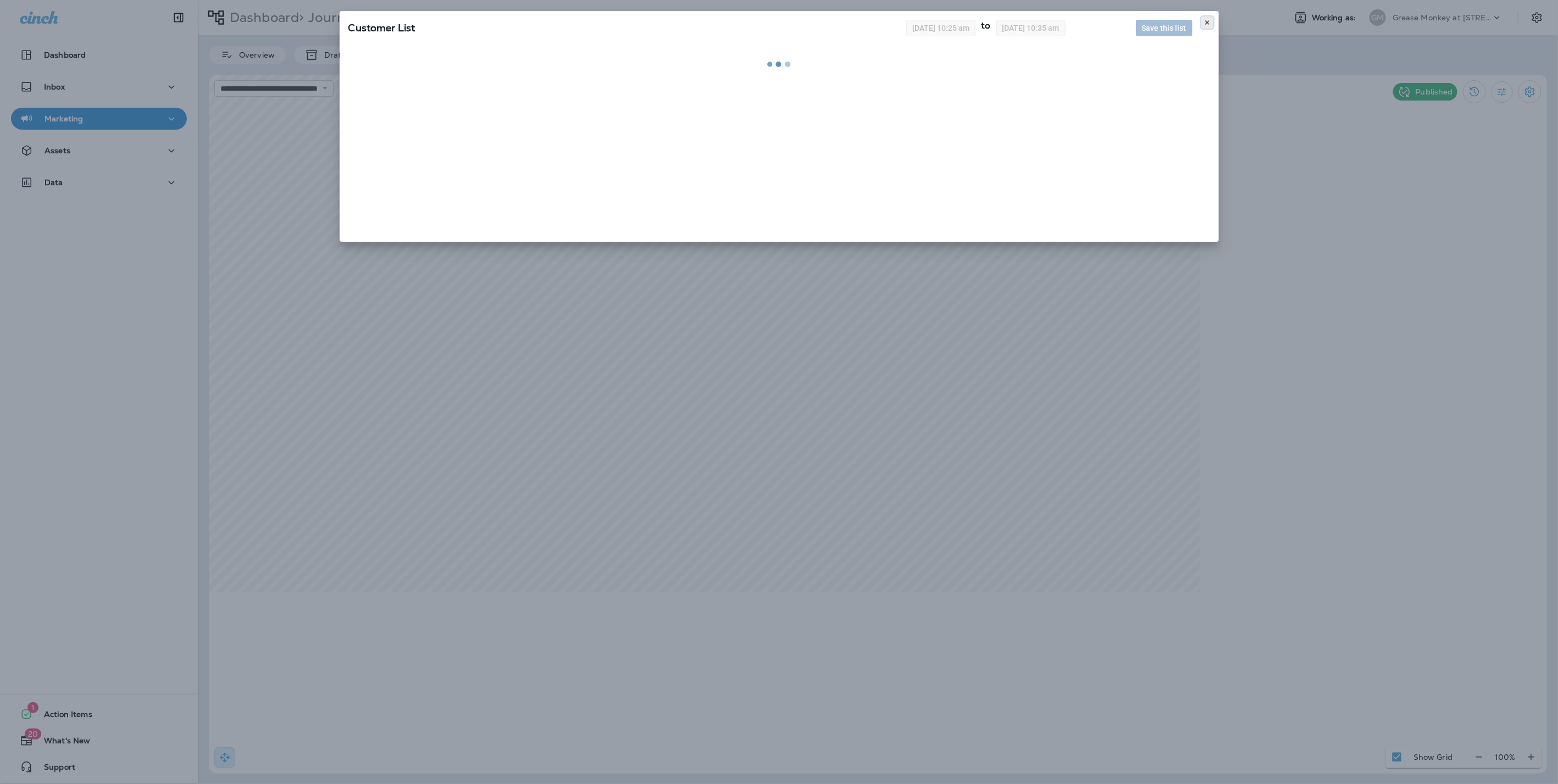
click at [1206, 21] on icon at bounding box center [1207, 22] width 7 height 7
